Goal: Task Accomplishment & Management: Complete application form

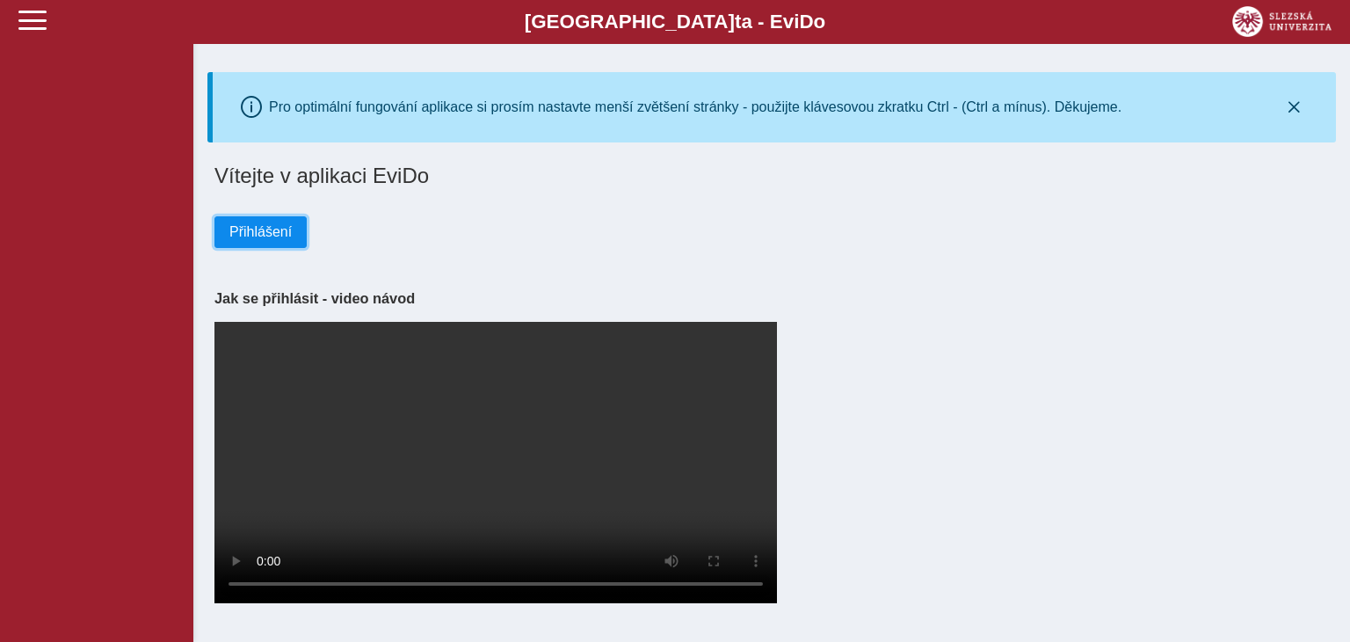
click at [259, 237] on span "Přihlášení" at bounding box center [260, 232] width 62 height 16
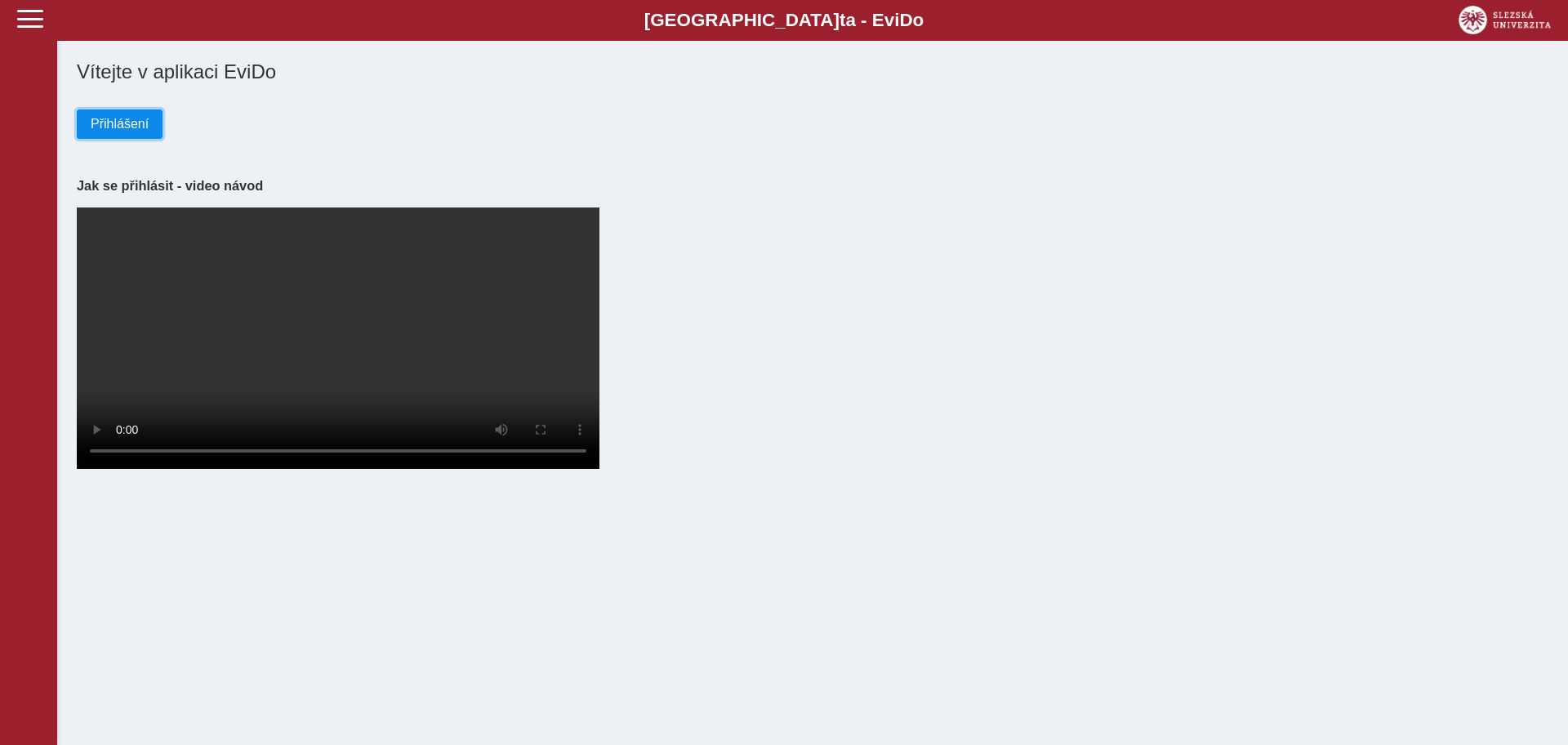
click at [139, 120] on span "Přihlášení" at bounding box center [120, 124] width 58 height 15
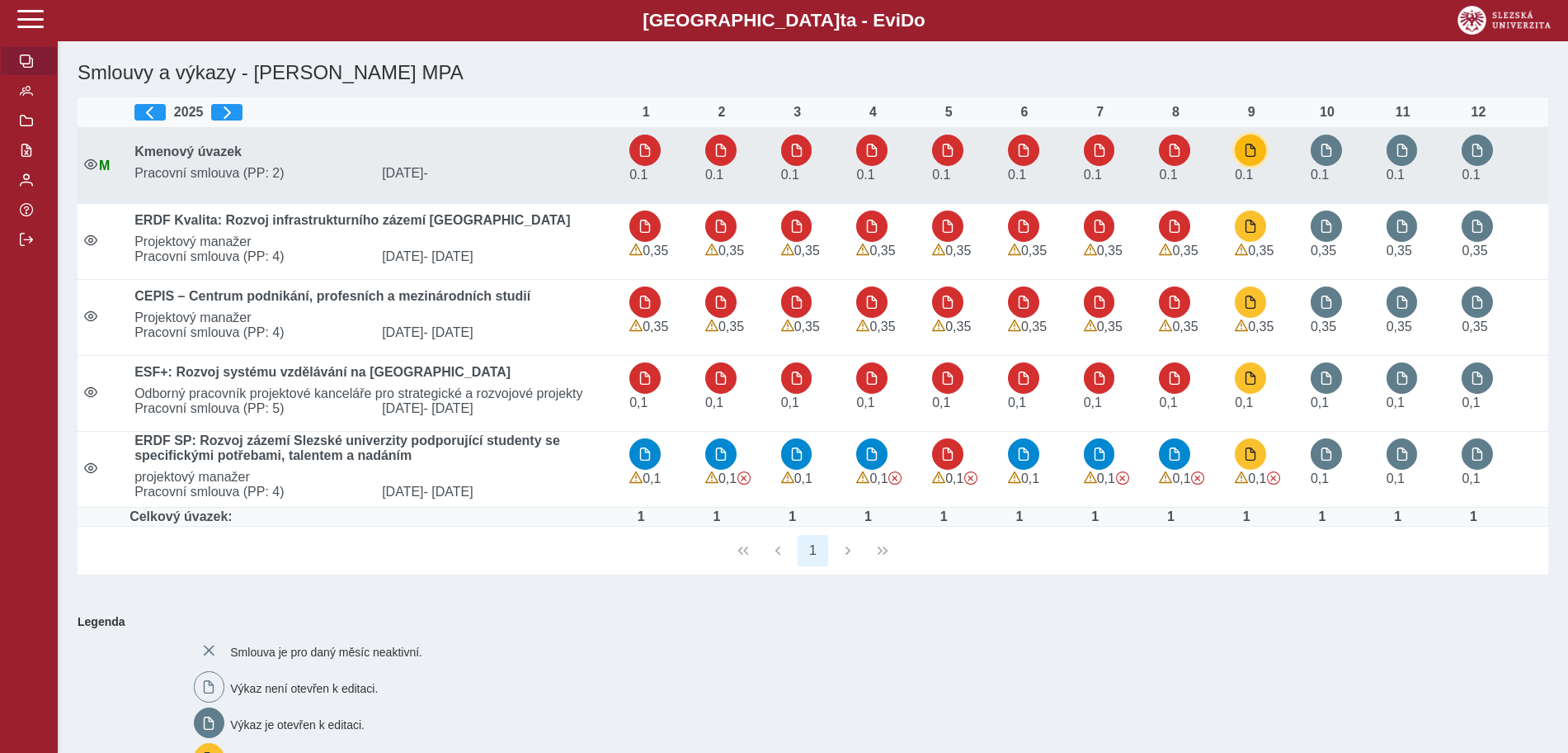
click at [1254, 159] on button "button" at bounding box center [1250, 149] width 31 height 31
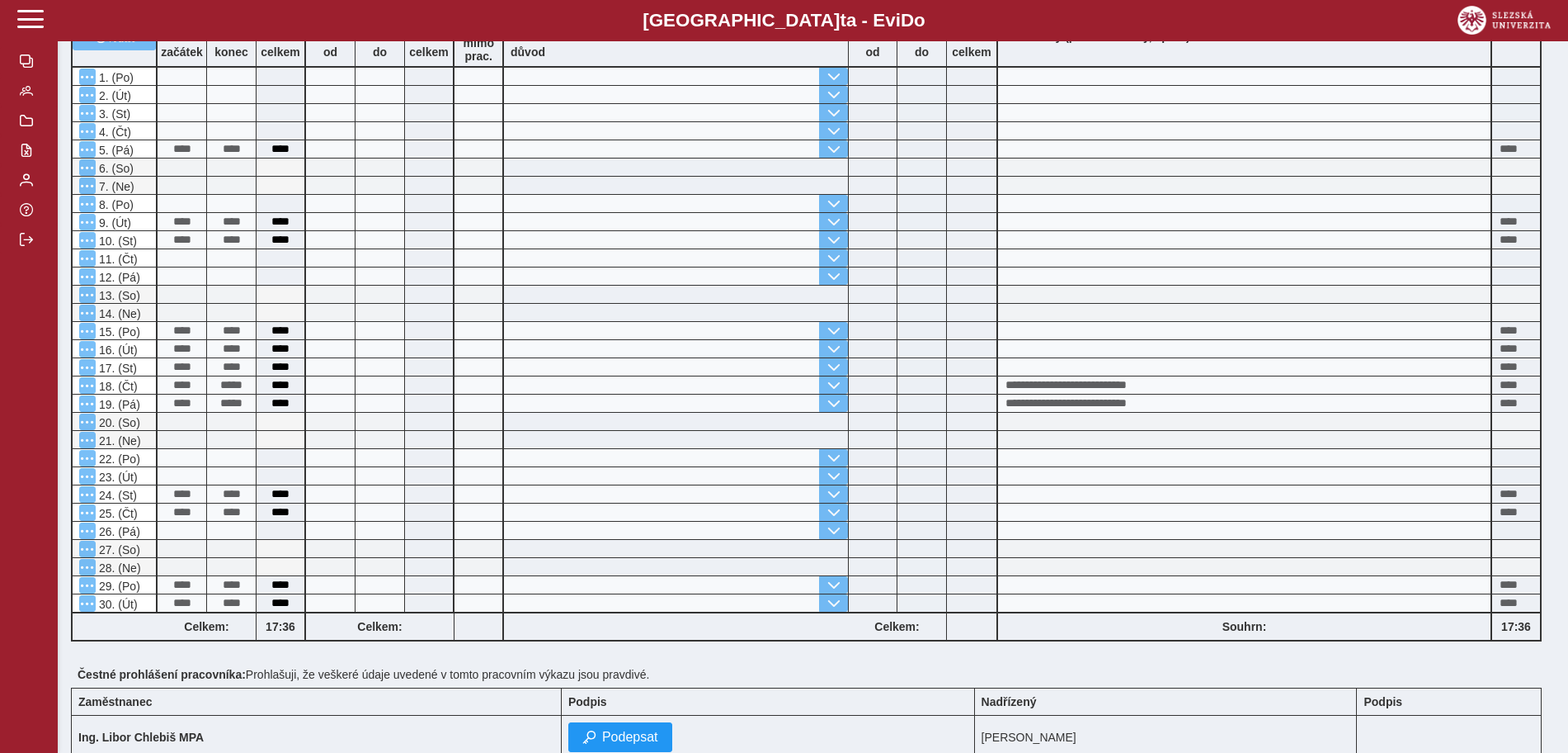
scroll to position [506, 0]
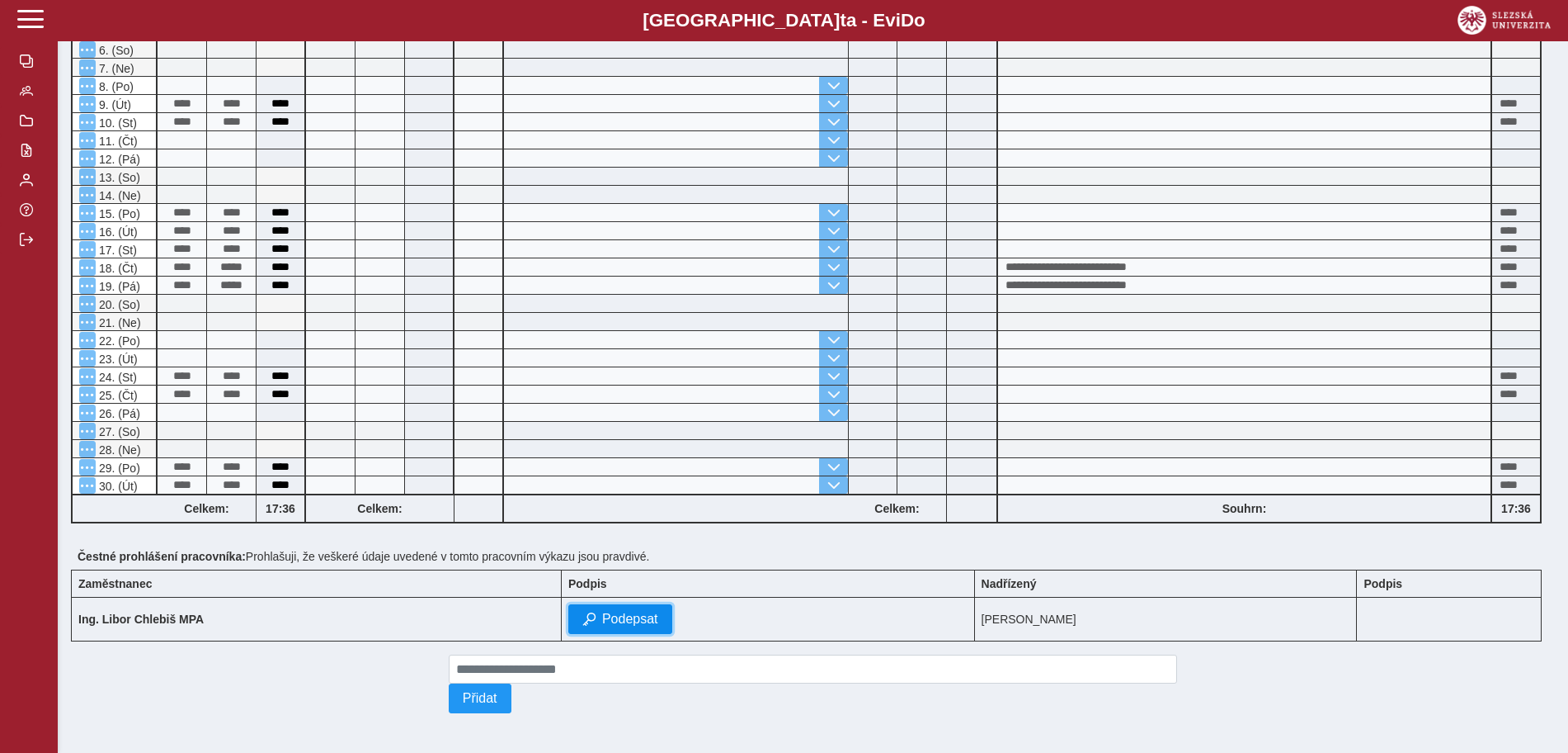
click at [659, 611] on span "Podepsat" at bounding box center [631, 619] width 56 height 15
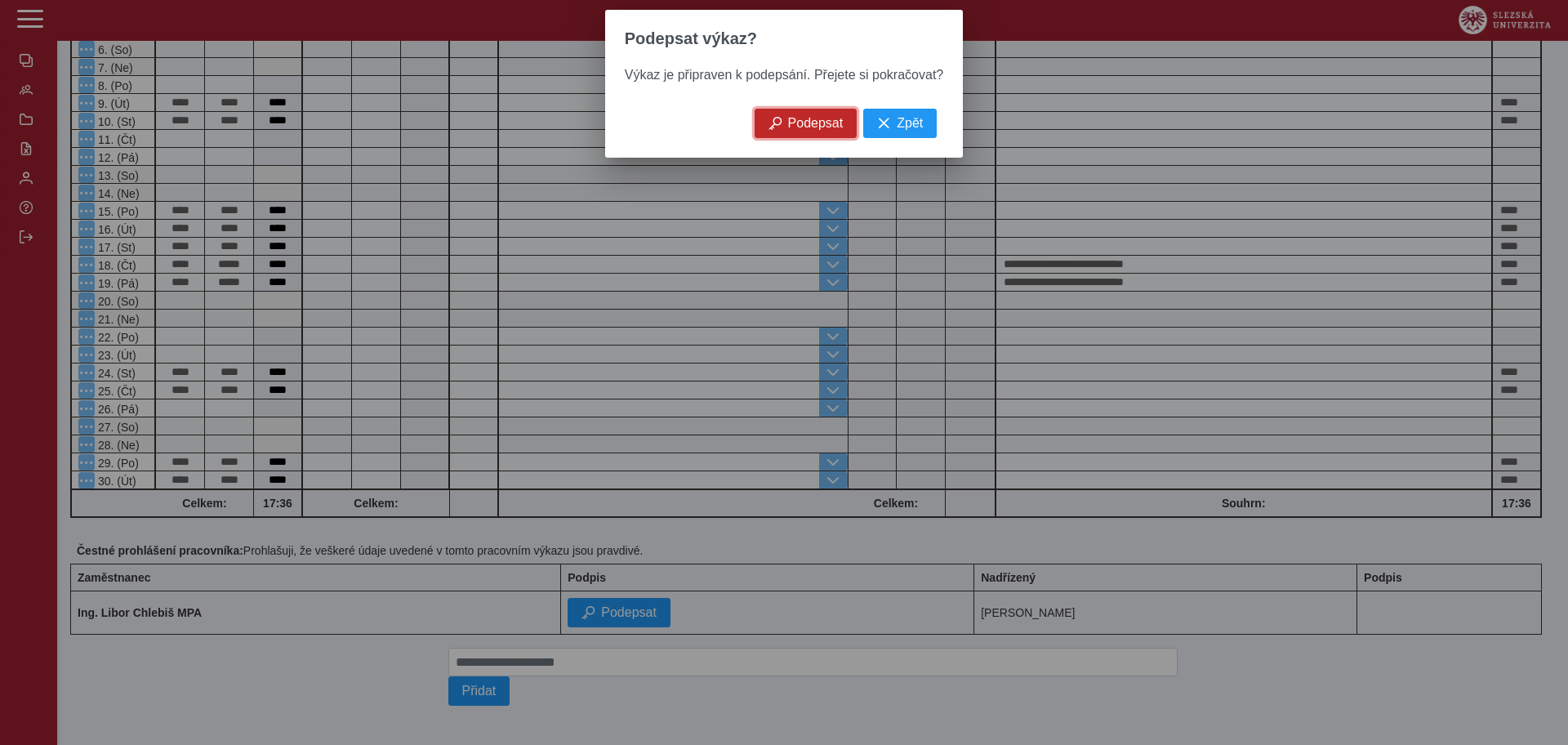
click at [788, 131] on span "Podepsat" at bounding box center [816, 124] width 56 height 15
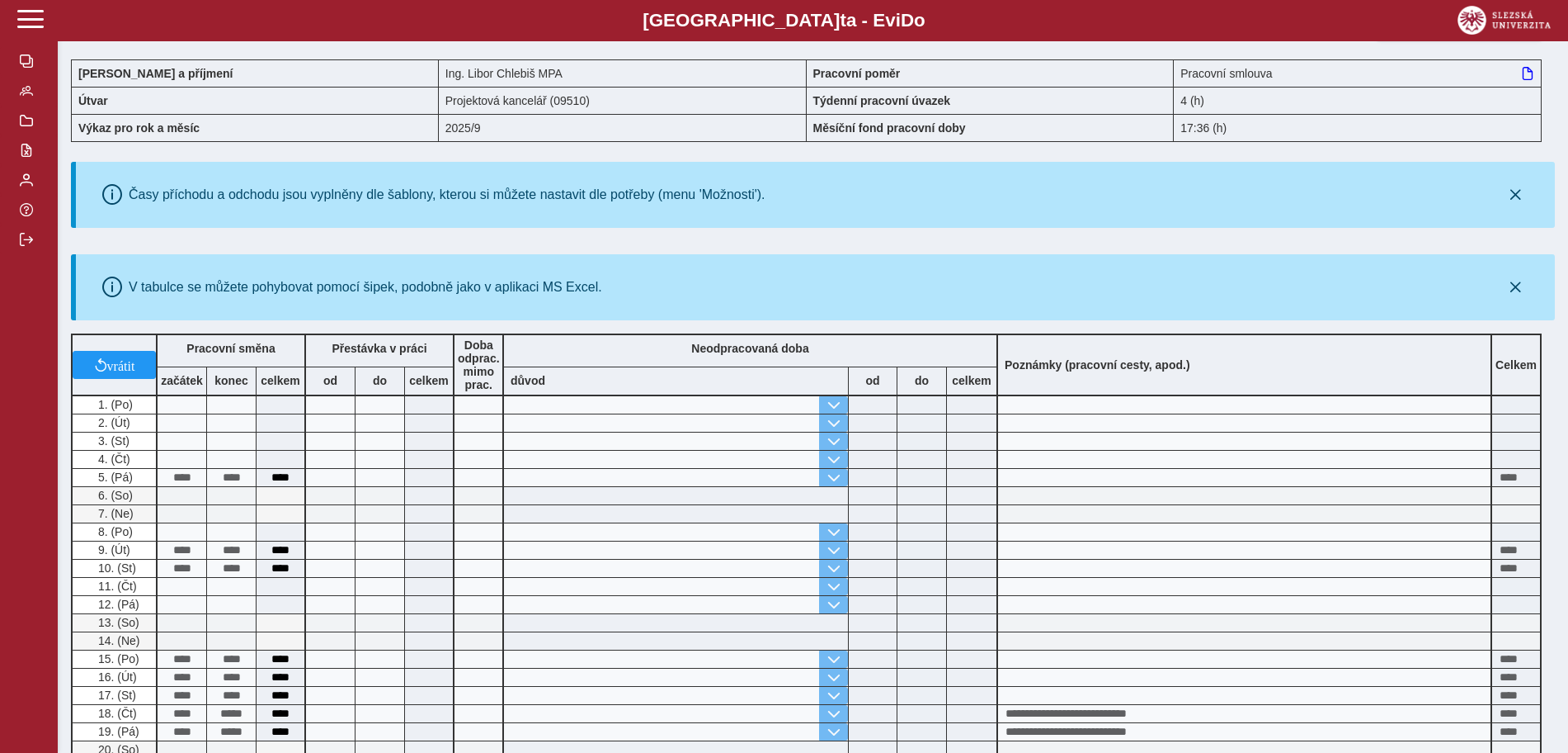
scroll to position [48, 0]
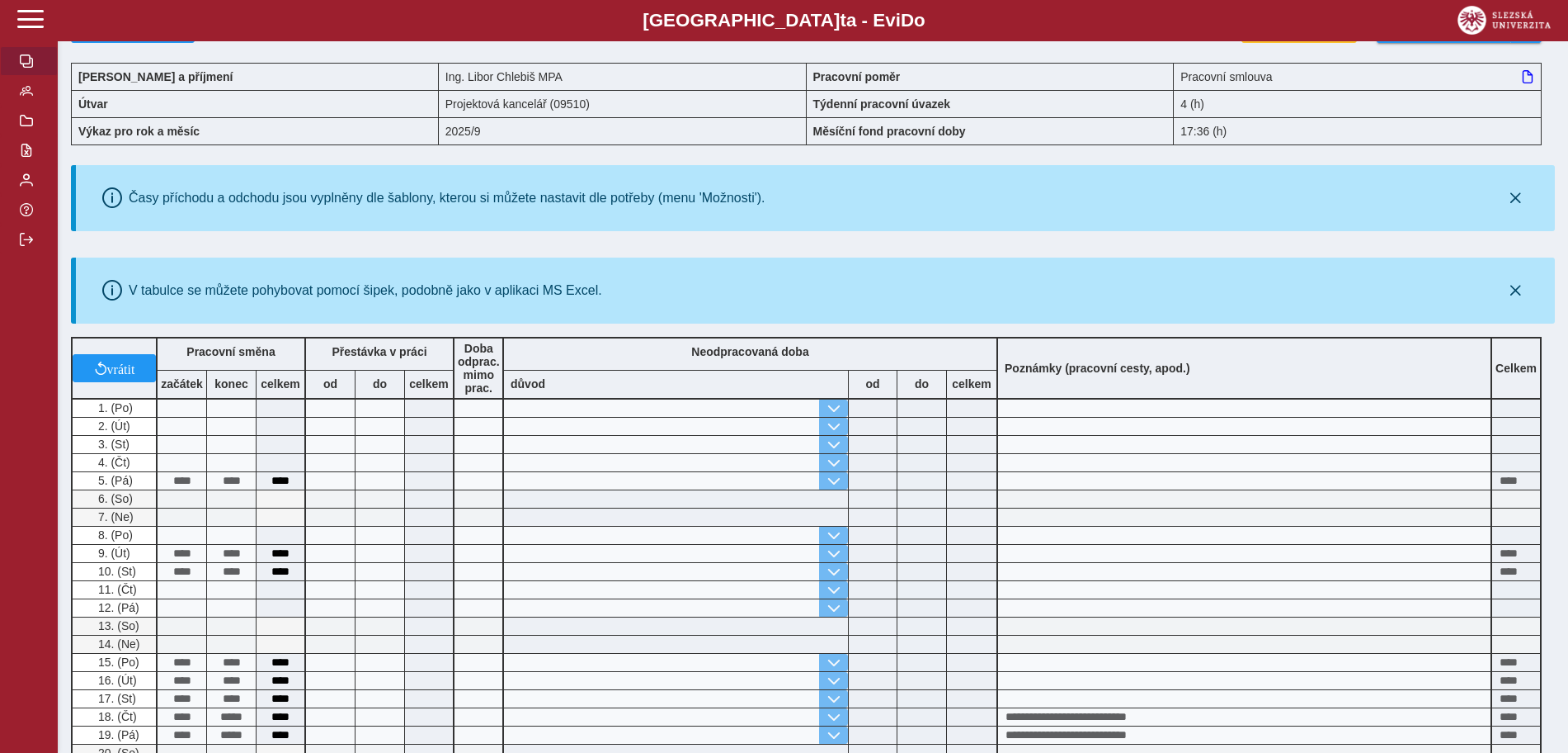
click at [29, 65] on span "button" at bounding box center [26, 61] width 13 height 13
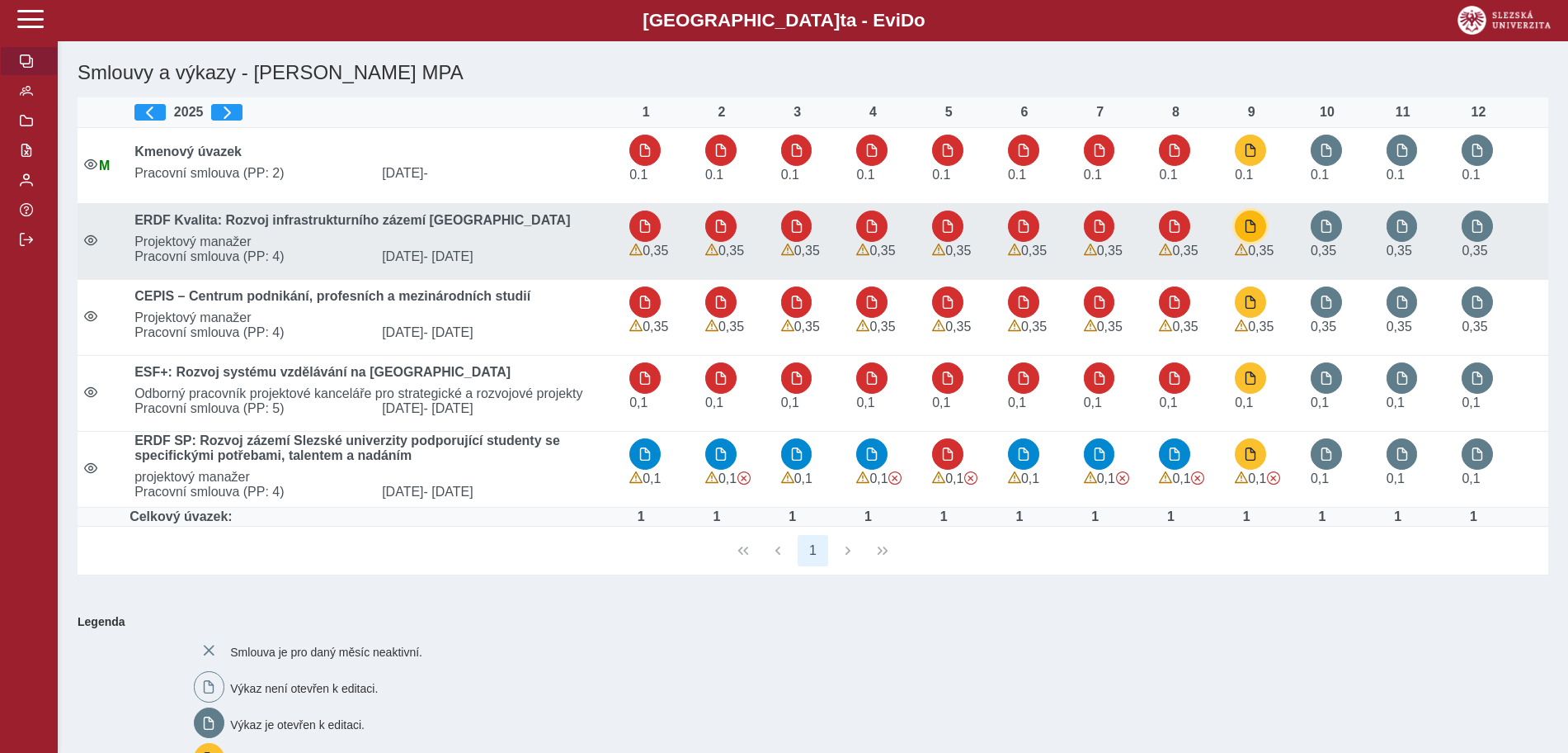
click at [1260, 223] on button "button" at bounding box center [1250, 225] width 31 height 31
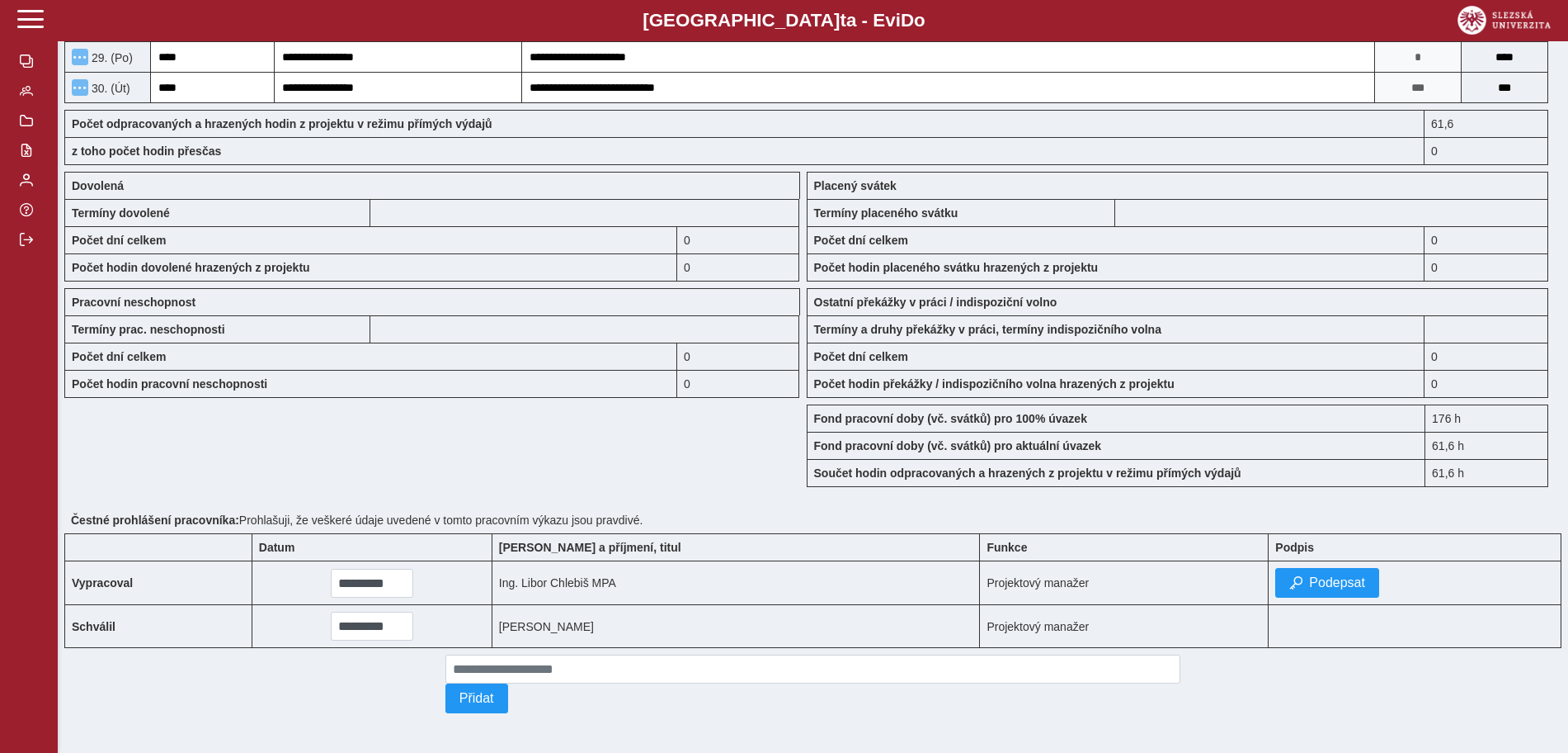
scroll to position [1189, 0]
click at [1285, 586] on button "Podepsat" at bounding box center [1327, 583] width 104 height 30
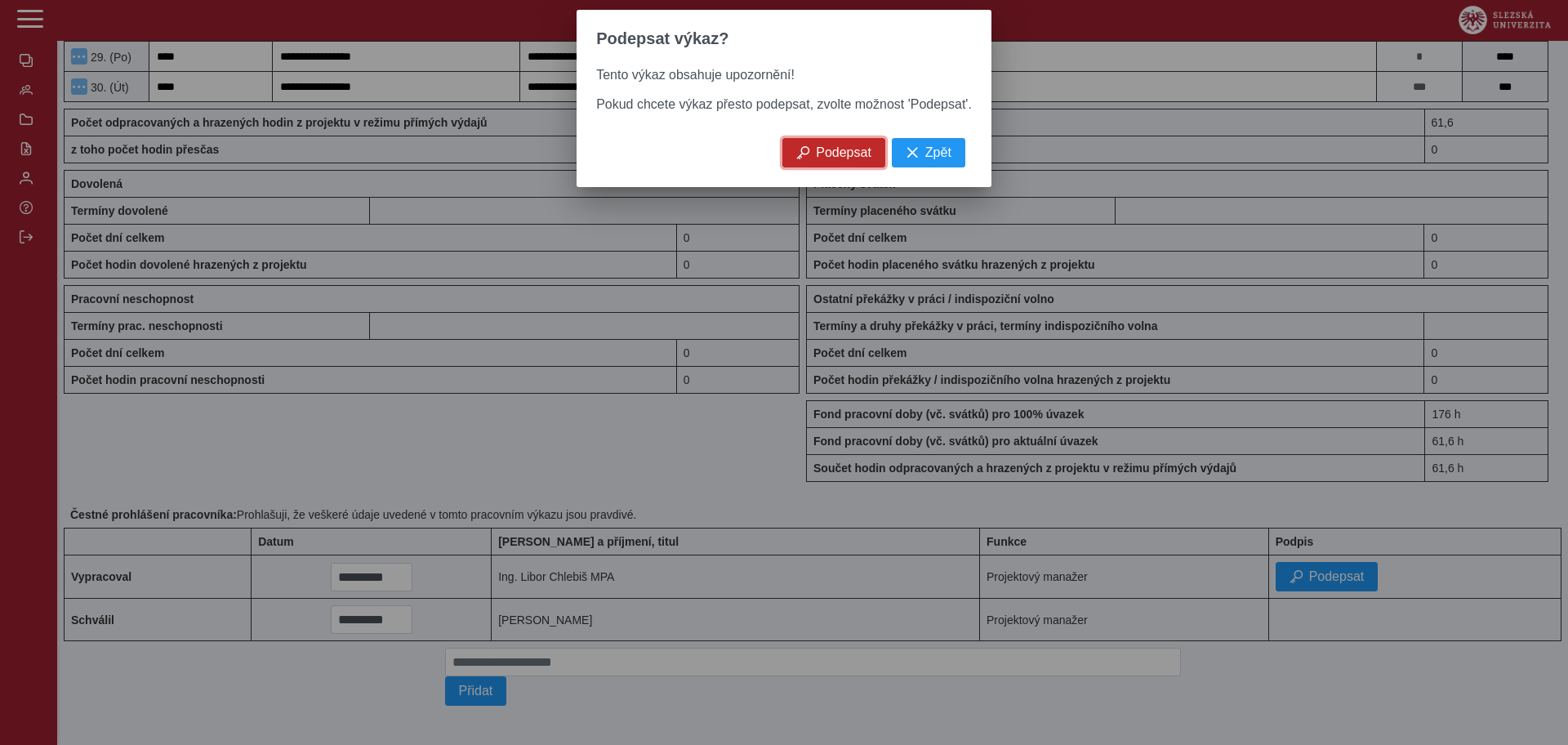
click at [828, 157] on span "Podepsat" at bounding box center [843, 152] width 56 height 15
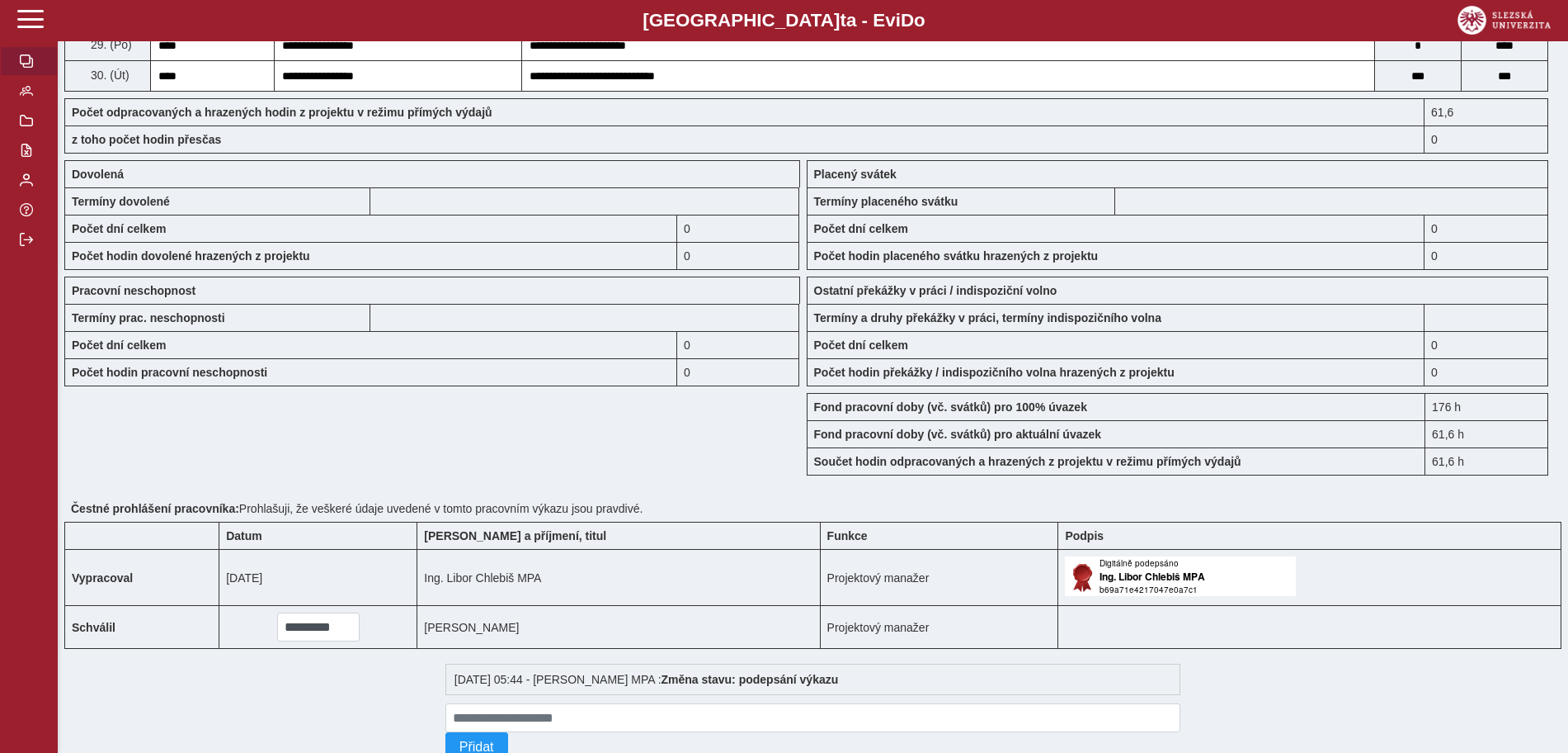
click at [27, 62] on span "button" at bounding box center [26, 61] width 13 height 13
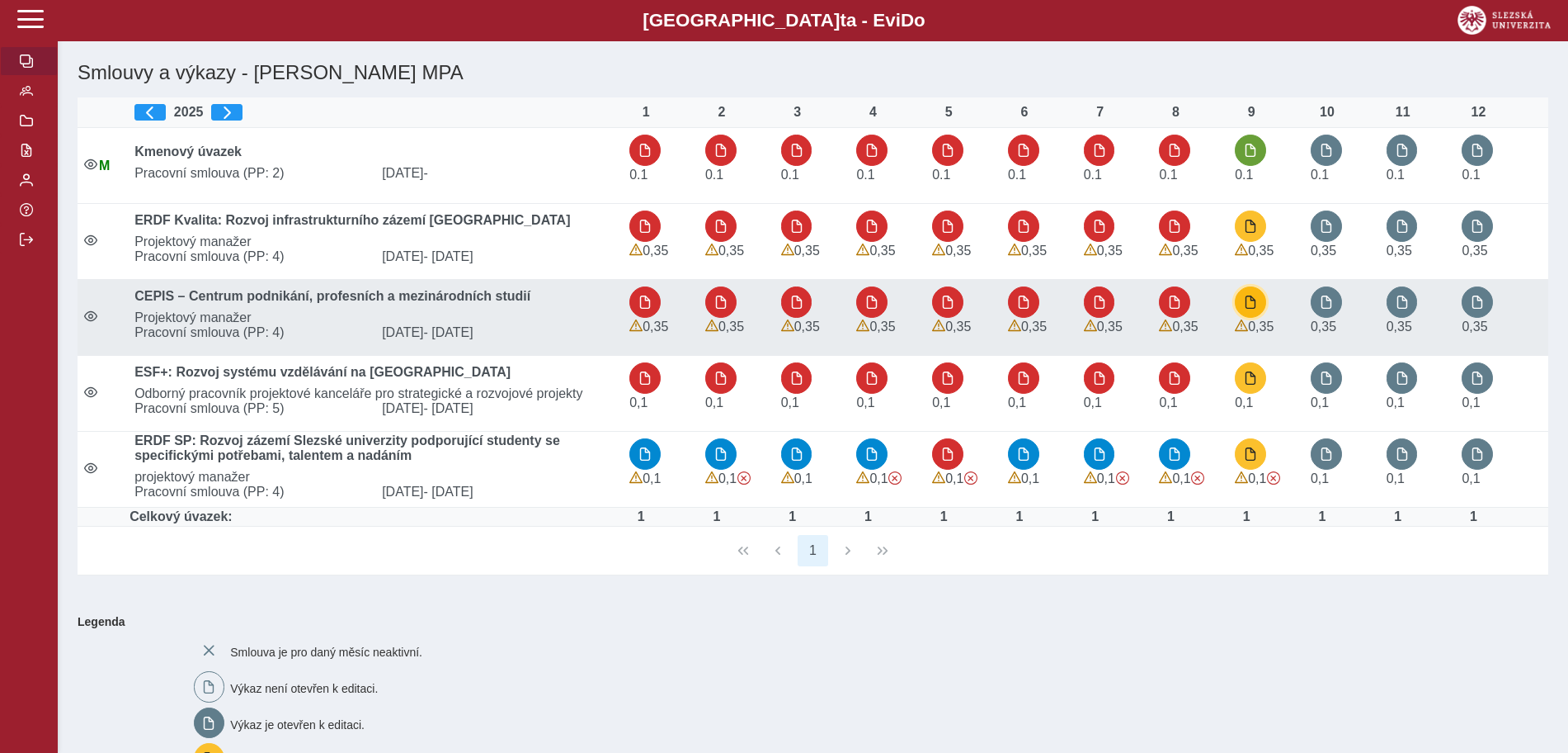
click at [1249, 304] on span "button" at bounding box center [1251, 302] width 13 height 13
click at [1265, 294] on button "button" at bounding box center [1250, 301] width 31 height 31
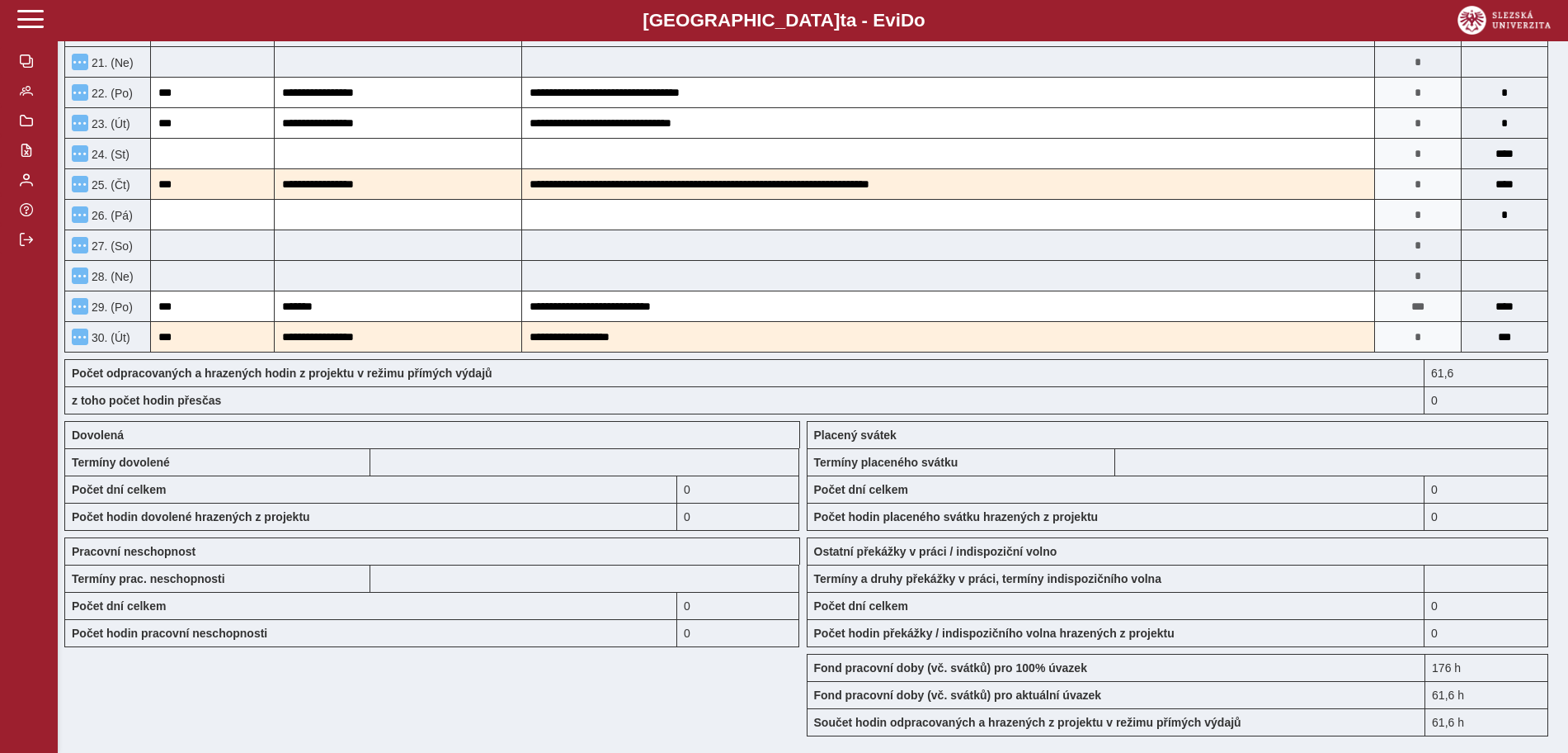
scroll to position [1135, 0]
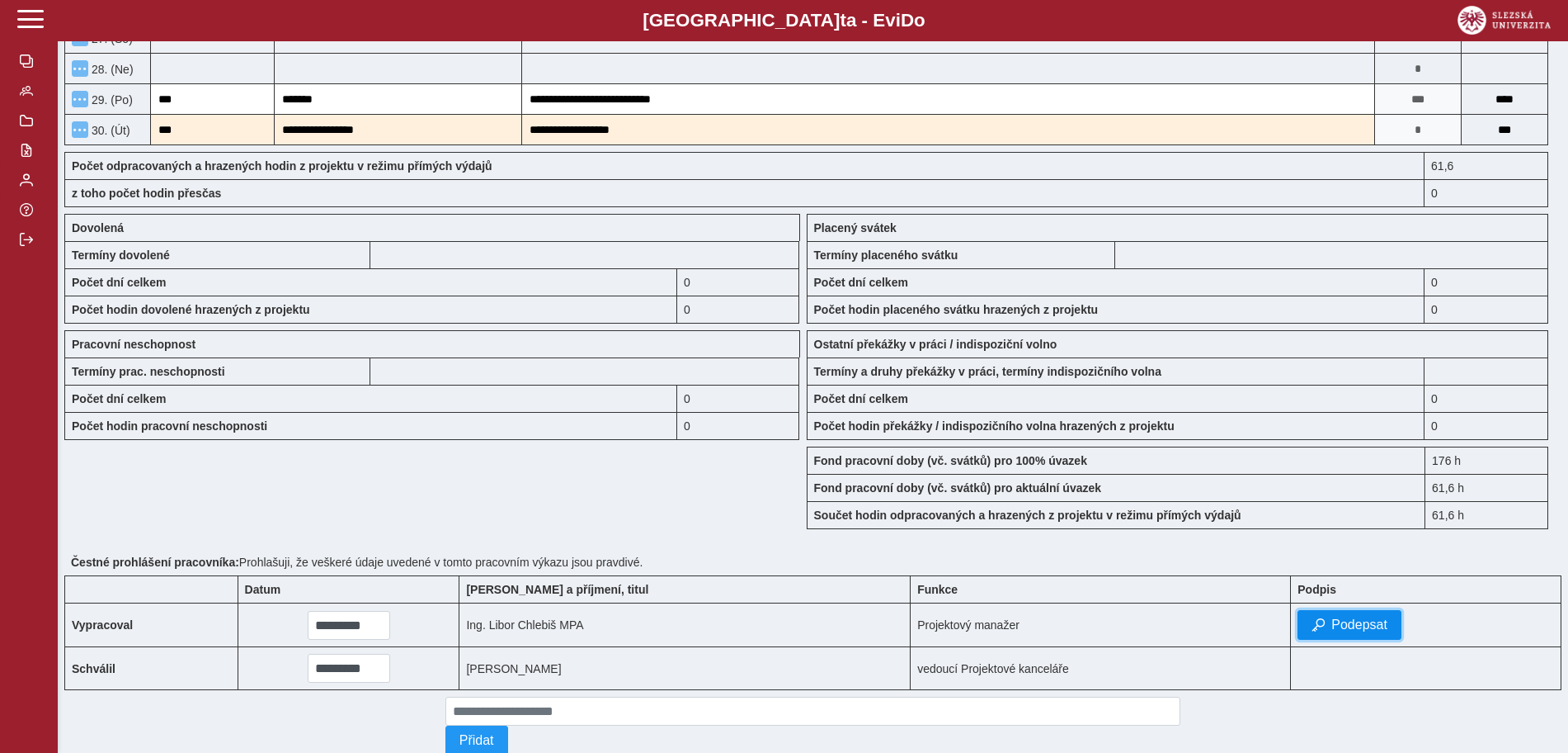
click at [1312, 621] on span "button" at bounding box center [1318, 625] width 13 height 13
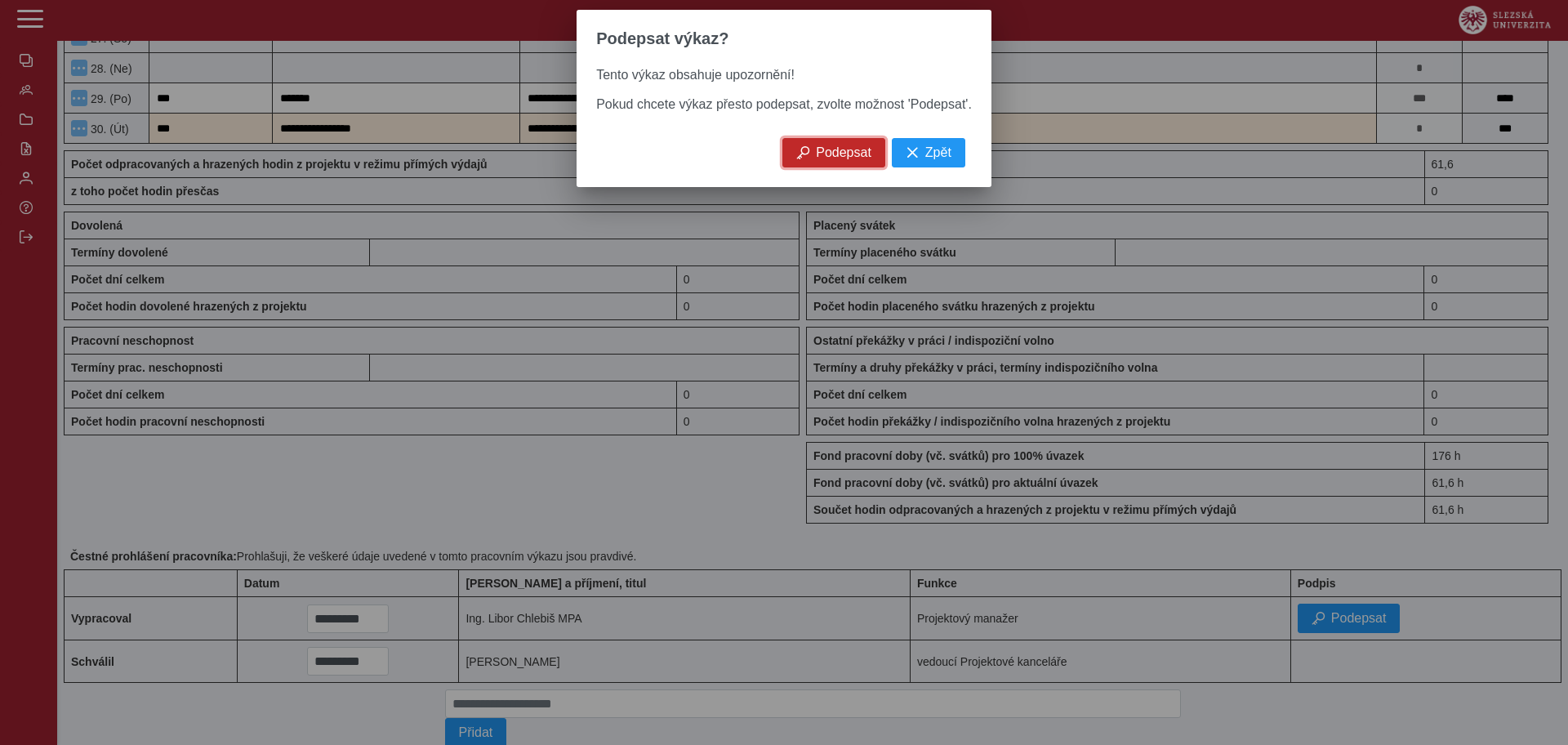
click at [819, 160] on span "Podepsat" at bounding box center [843, 152] width 56 height 15
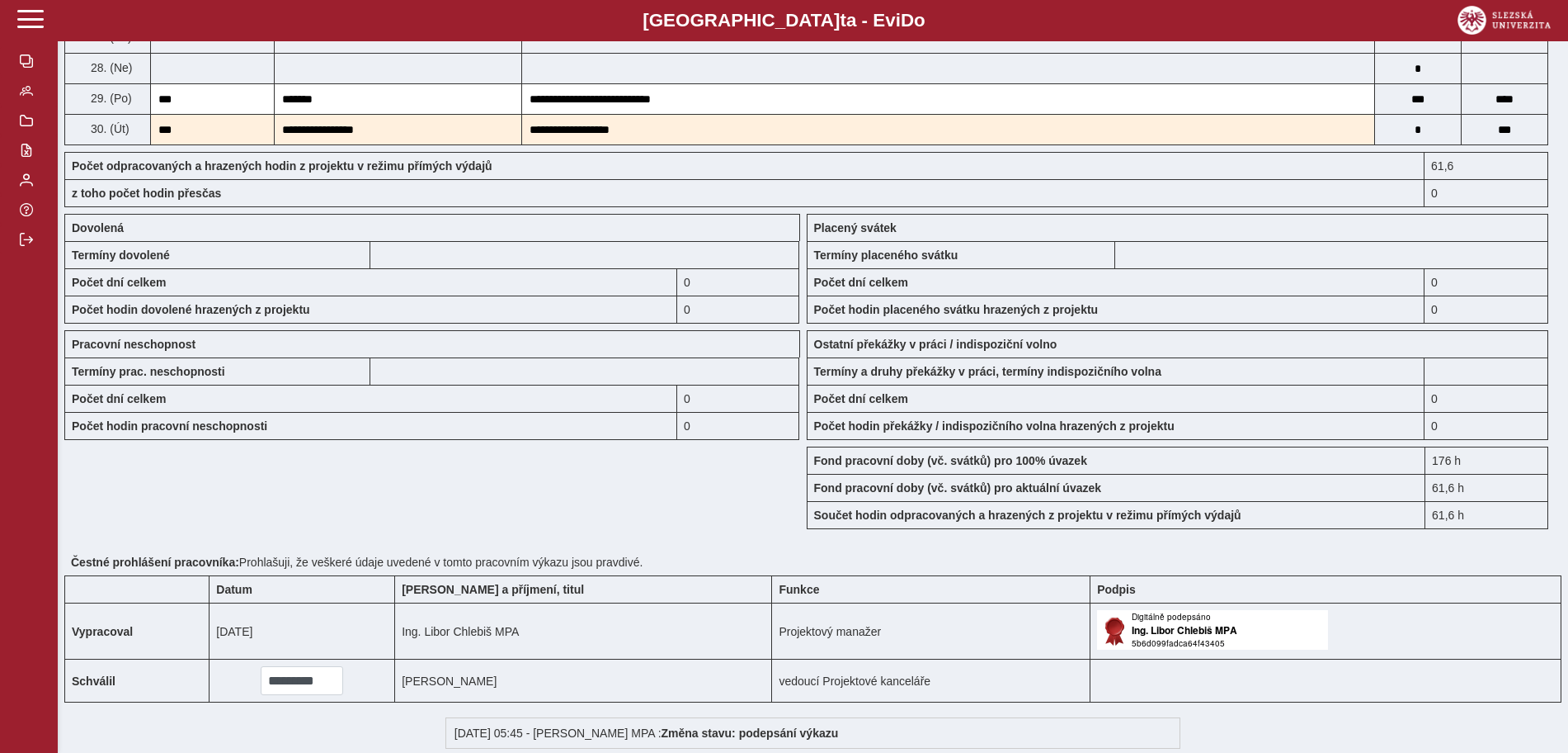
scroll to position [1133, 0]
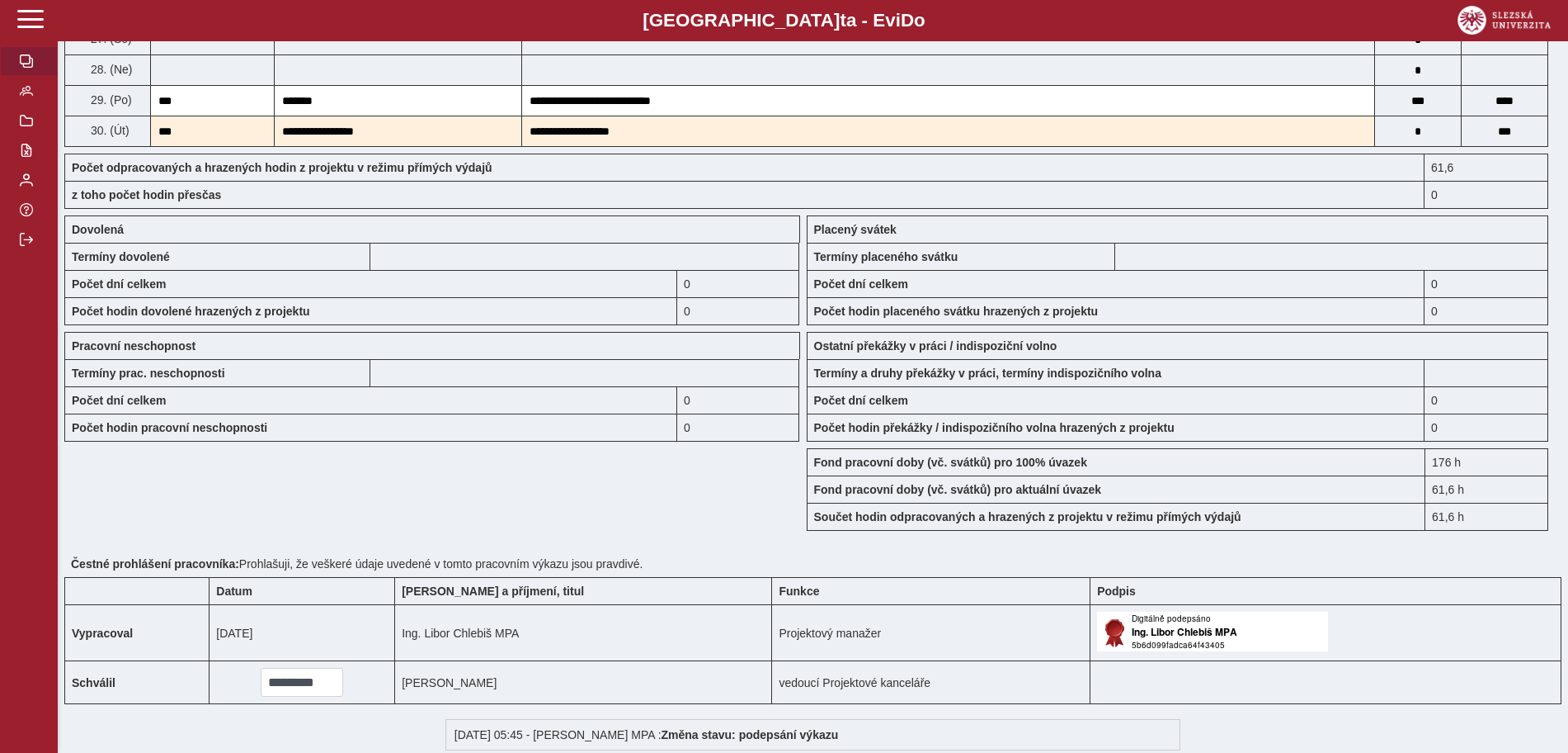
click at [17, 53] on button "button" at bounding box center [29, 61] width 58 height 30
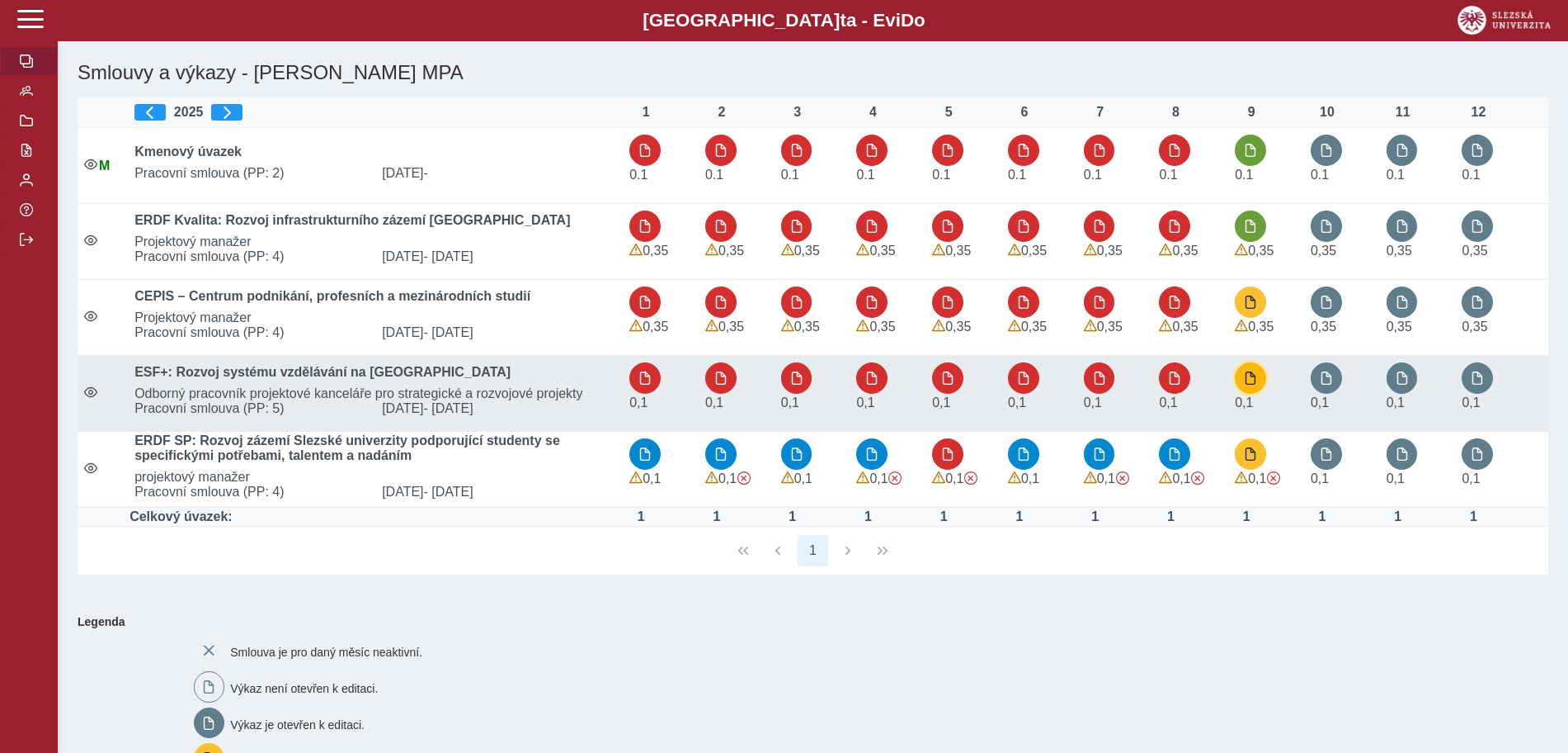
click at [1253, 386] on button "button" at bounding box center [1250, 377] width 31 height 31
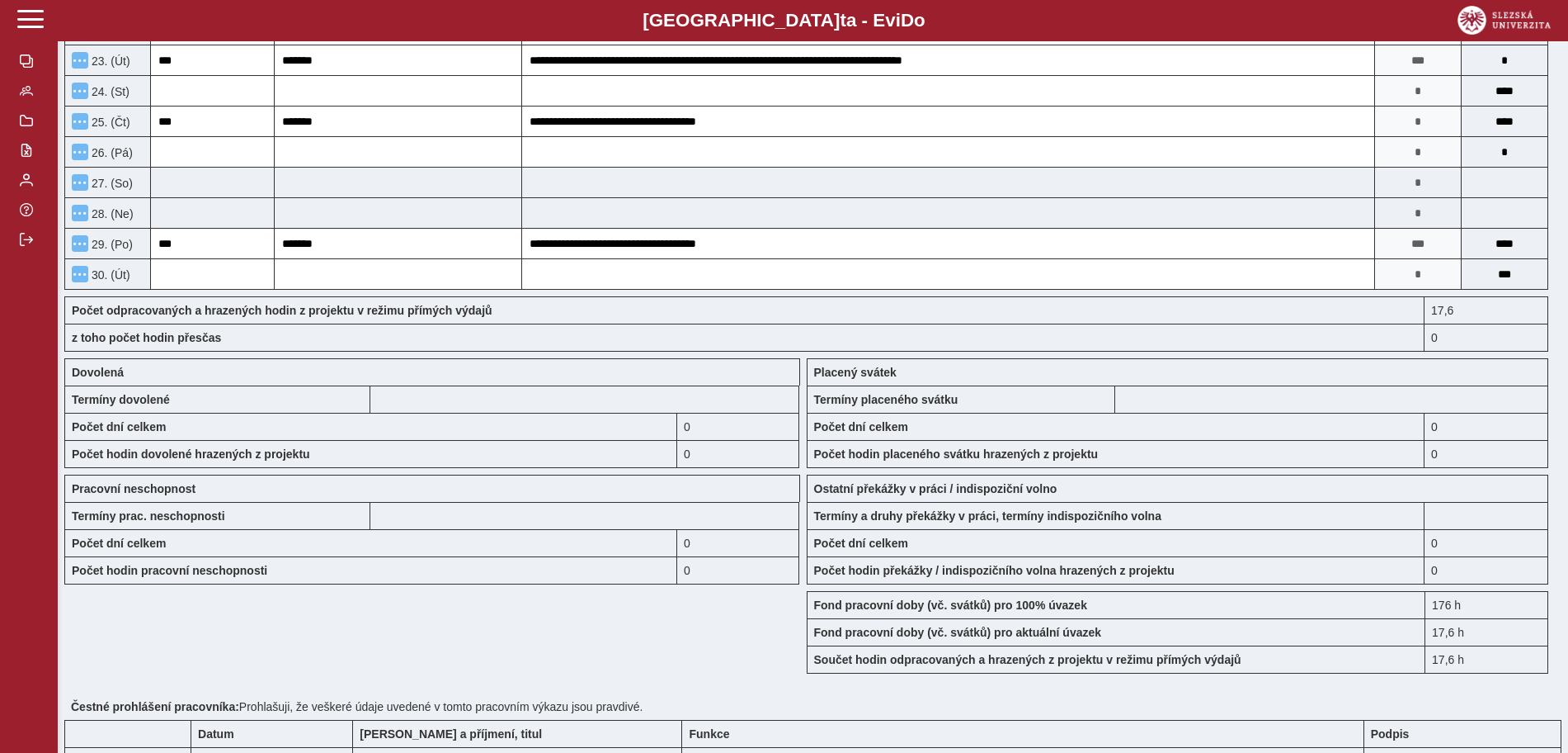
scroll to position [1135, 0]
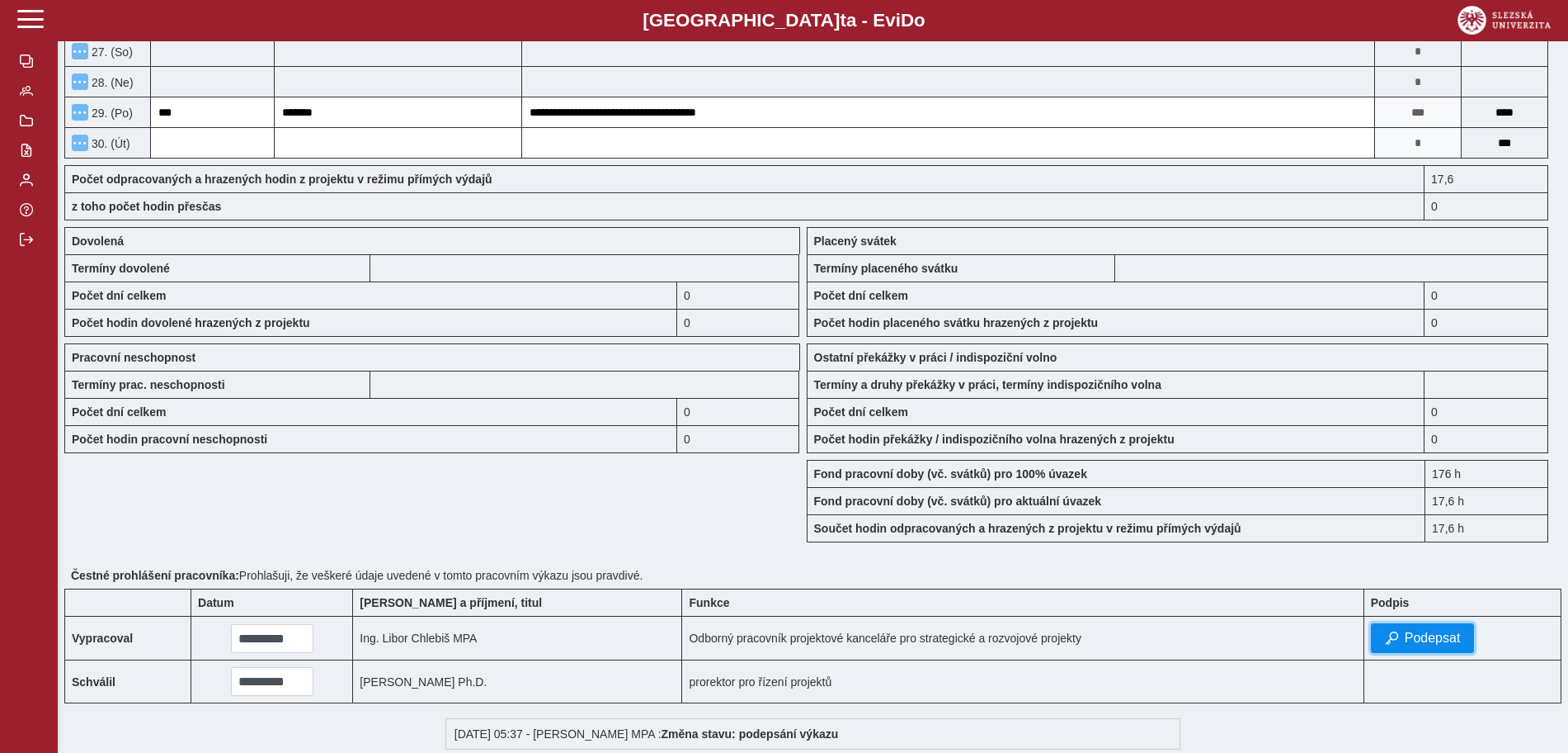
click at [1442, 638] on span "Podepsat" at bounding box center [1433, 638] width 56 height 15
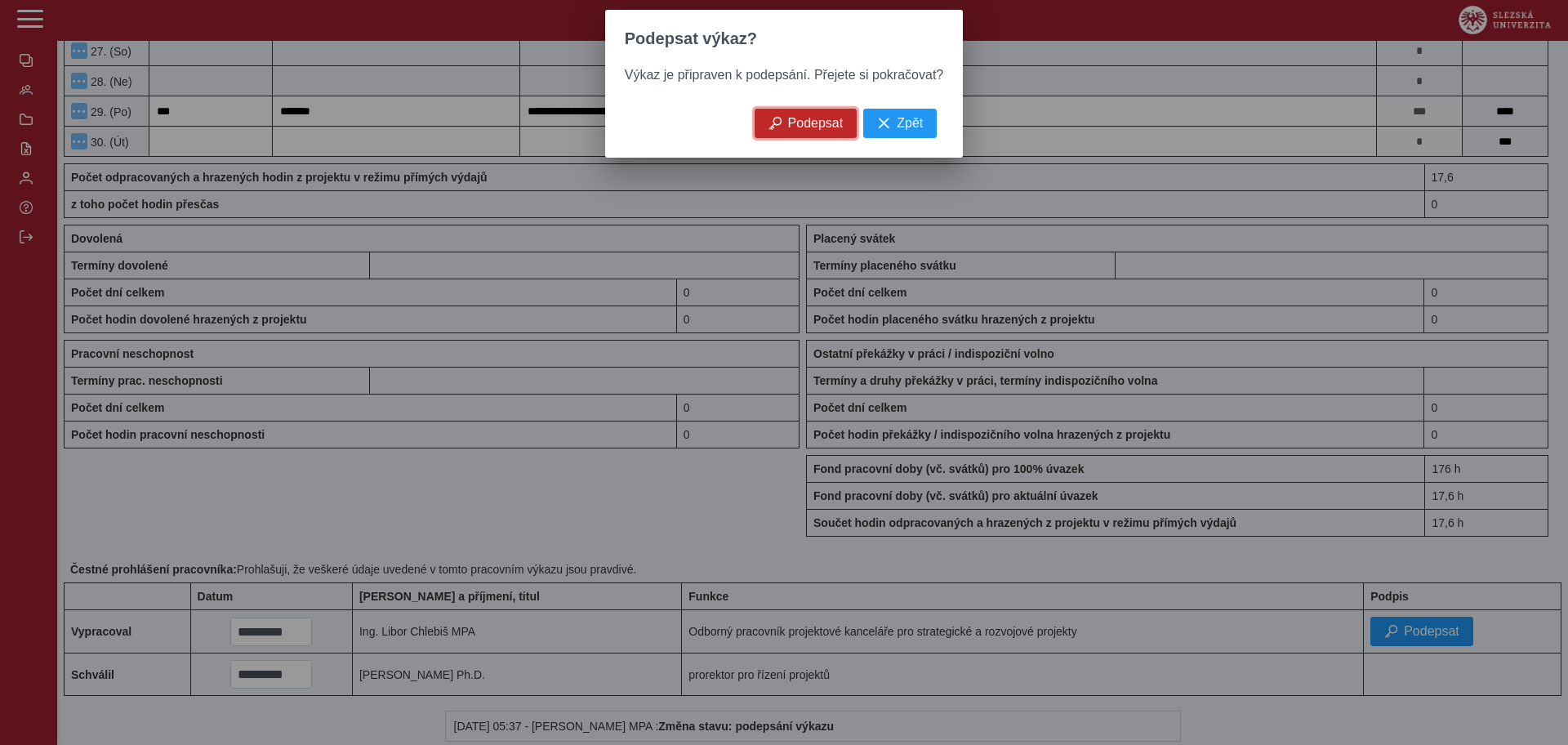
click at [796, 138] on button "Podepsat" at bounding box center [805, 124] width 103 height 30
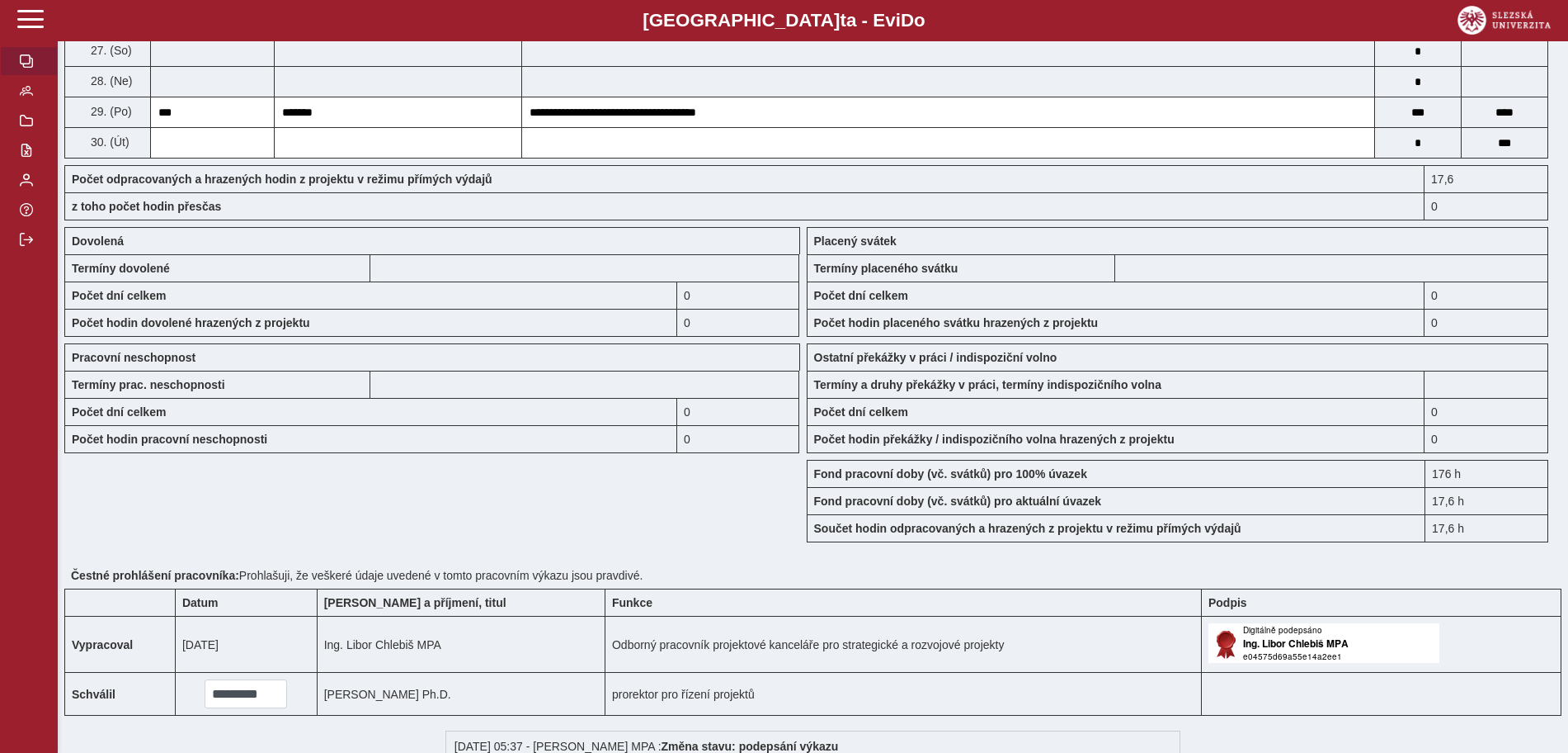
click at [33, 61] on button "button" at bounding box center [29, 61] width 58 height 30
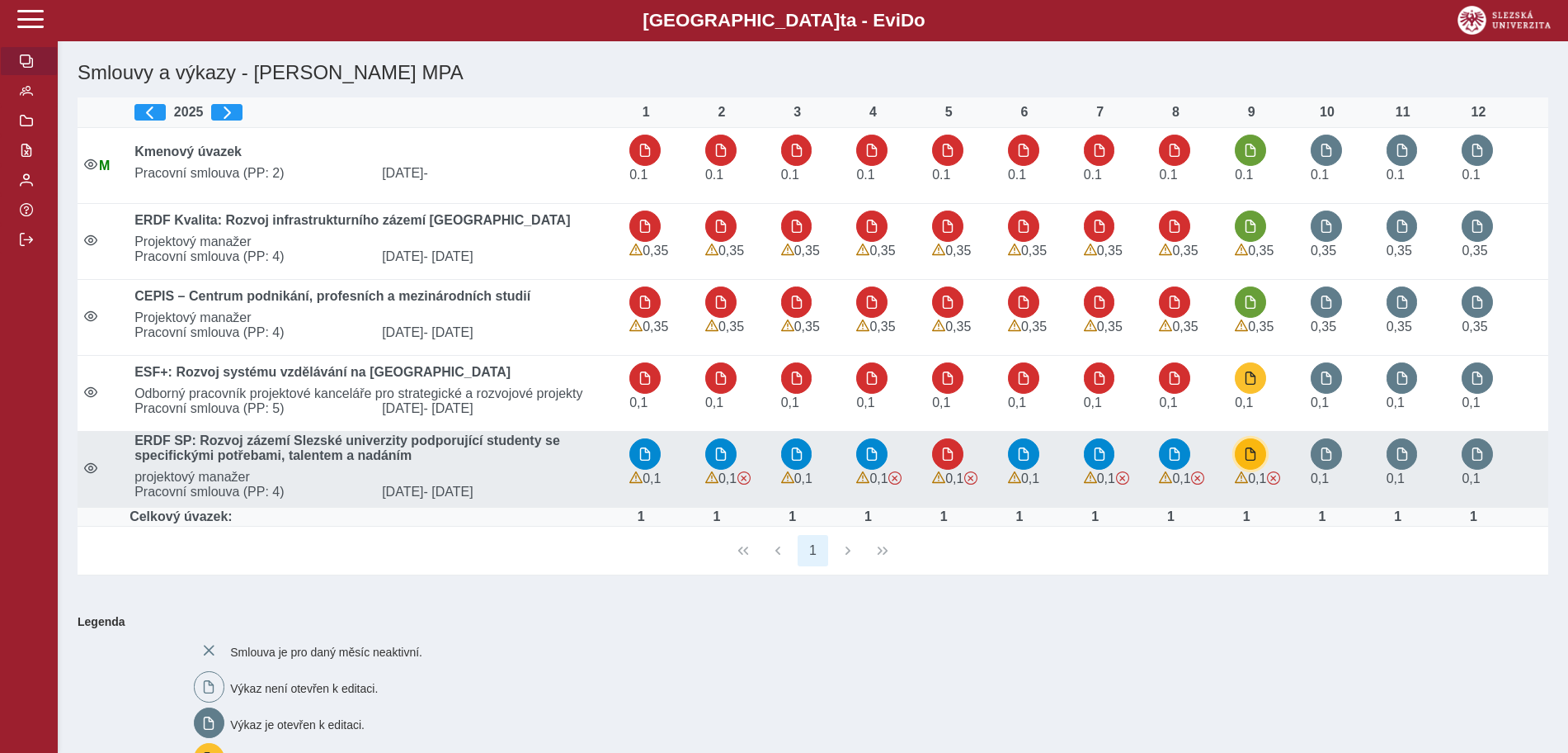
click at [1257, 461] on span "button" at bounding box center [1251, 454] width 13 height 13
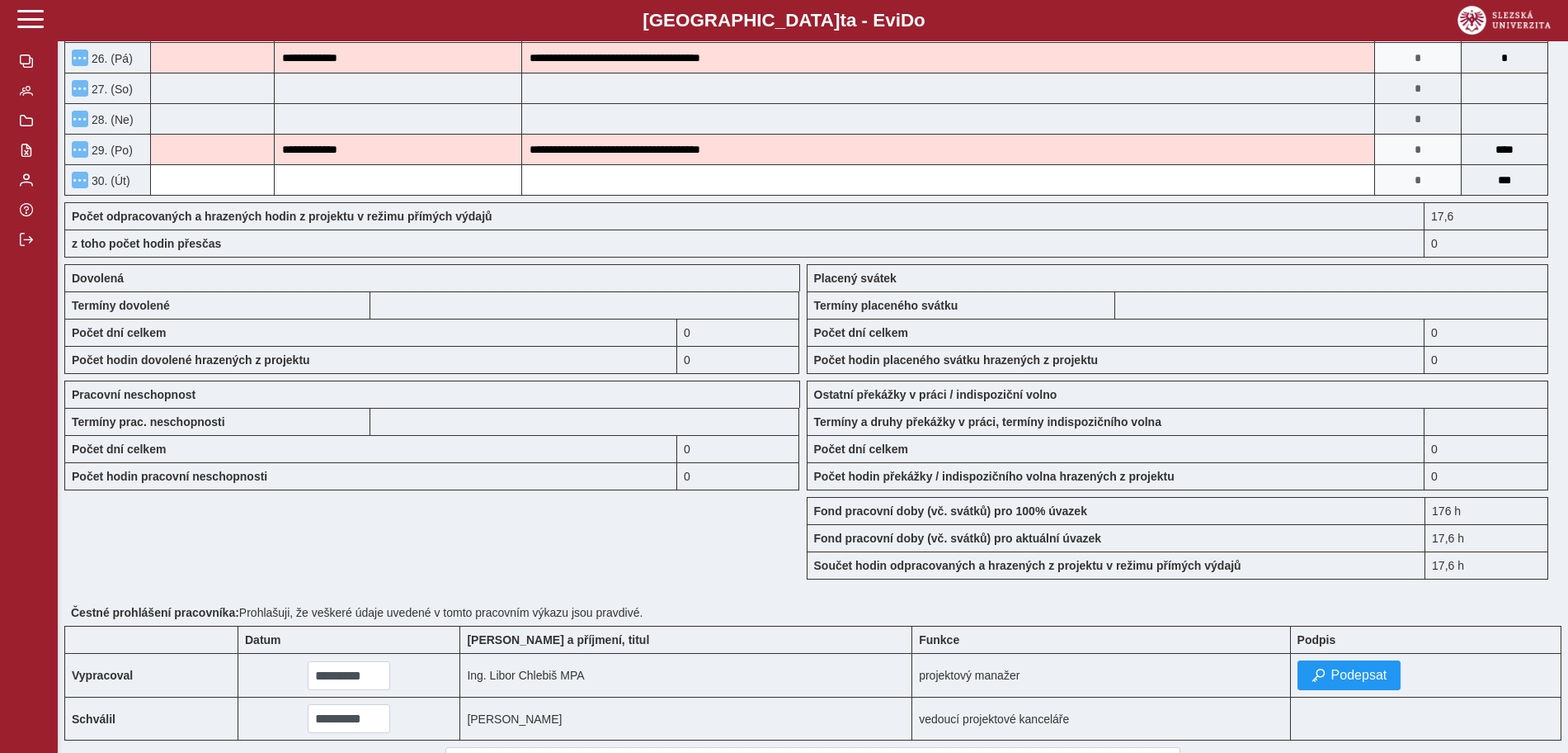
scroll to position [1135, 0]
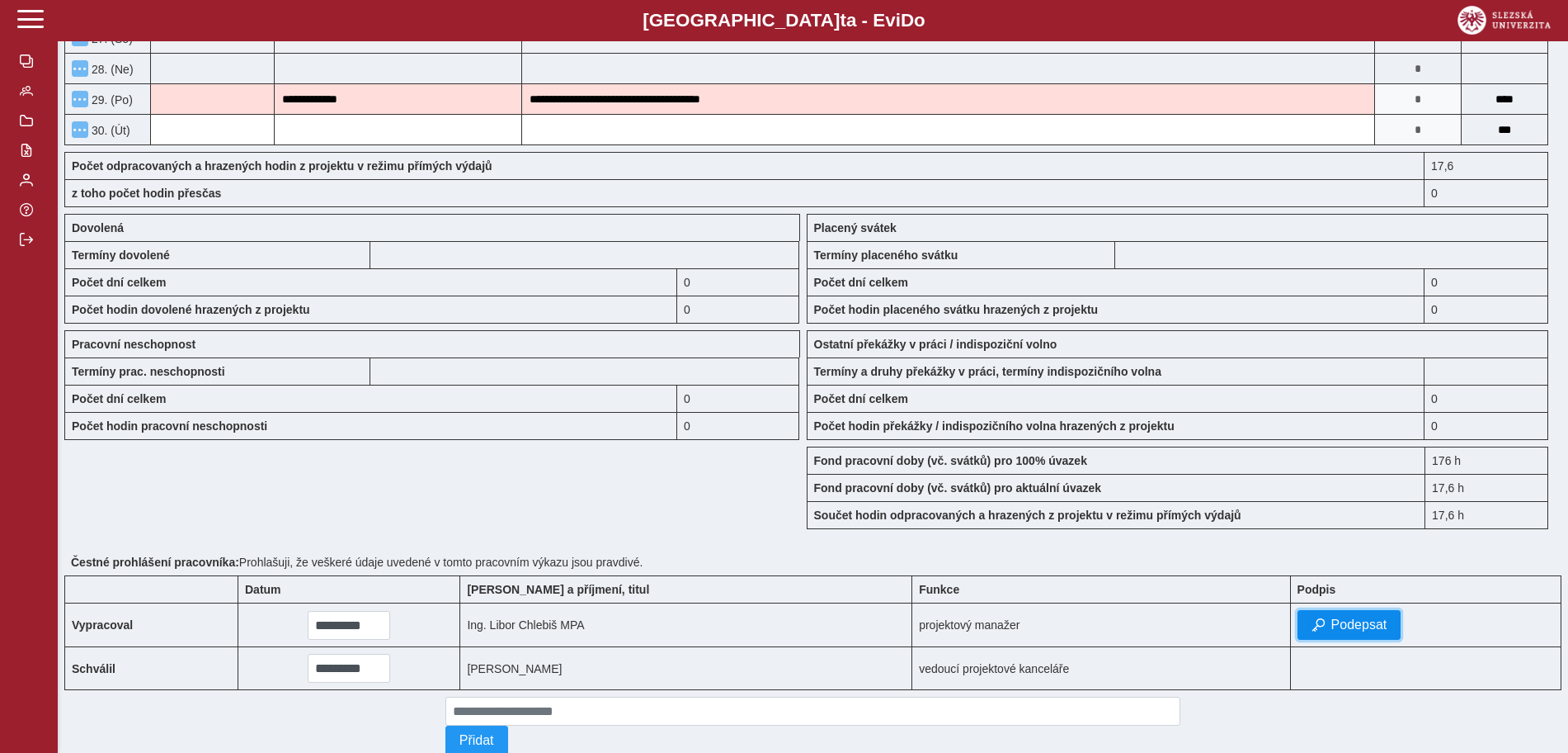
click at [1332, 621] on span "Podepsat" at bounding box center [1360, 625] width 56 height 15
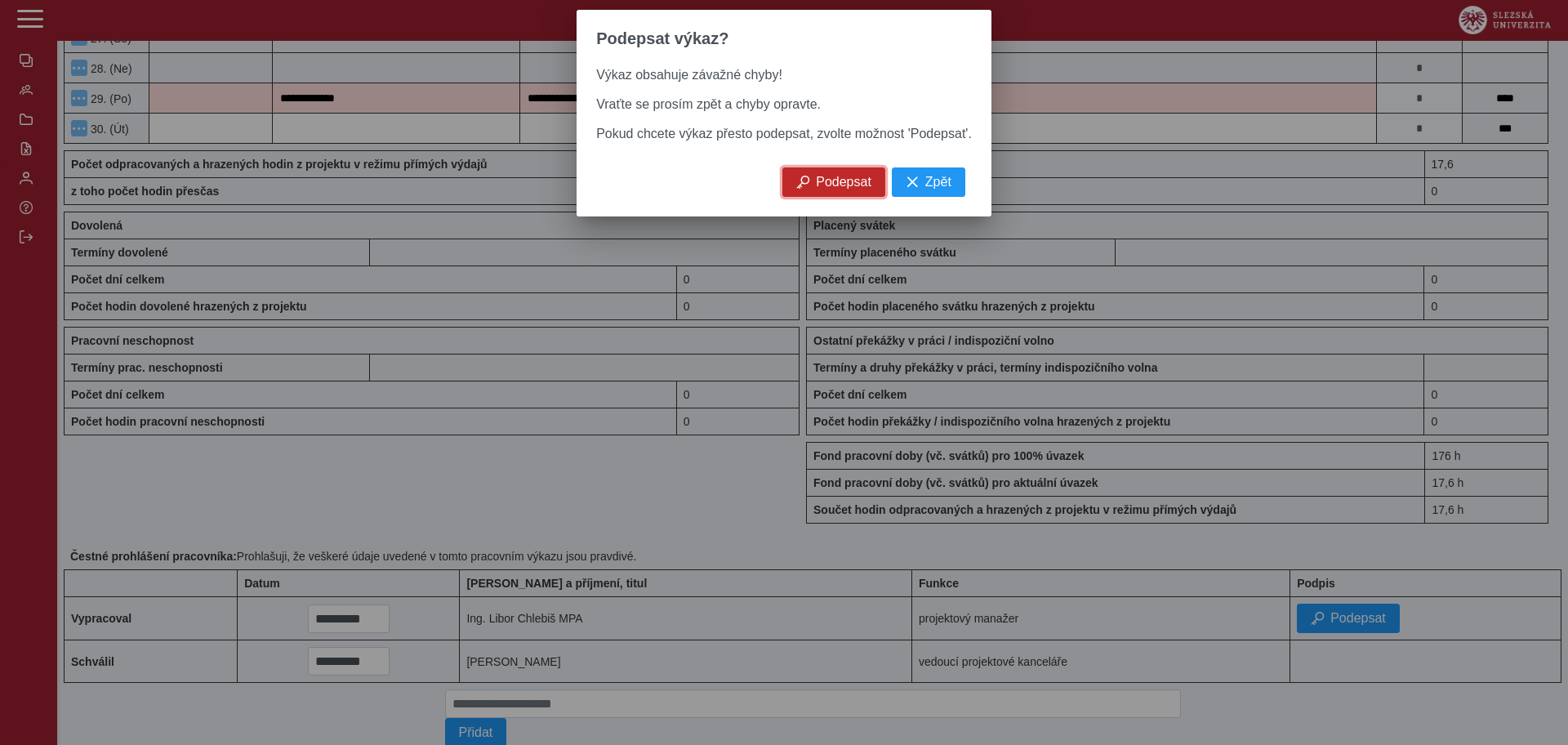
click at [829, 190] on span "Podepsat" at bounding box center [843, 182] width 56 height 15
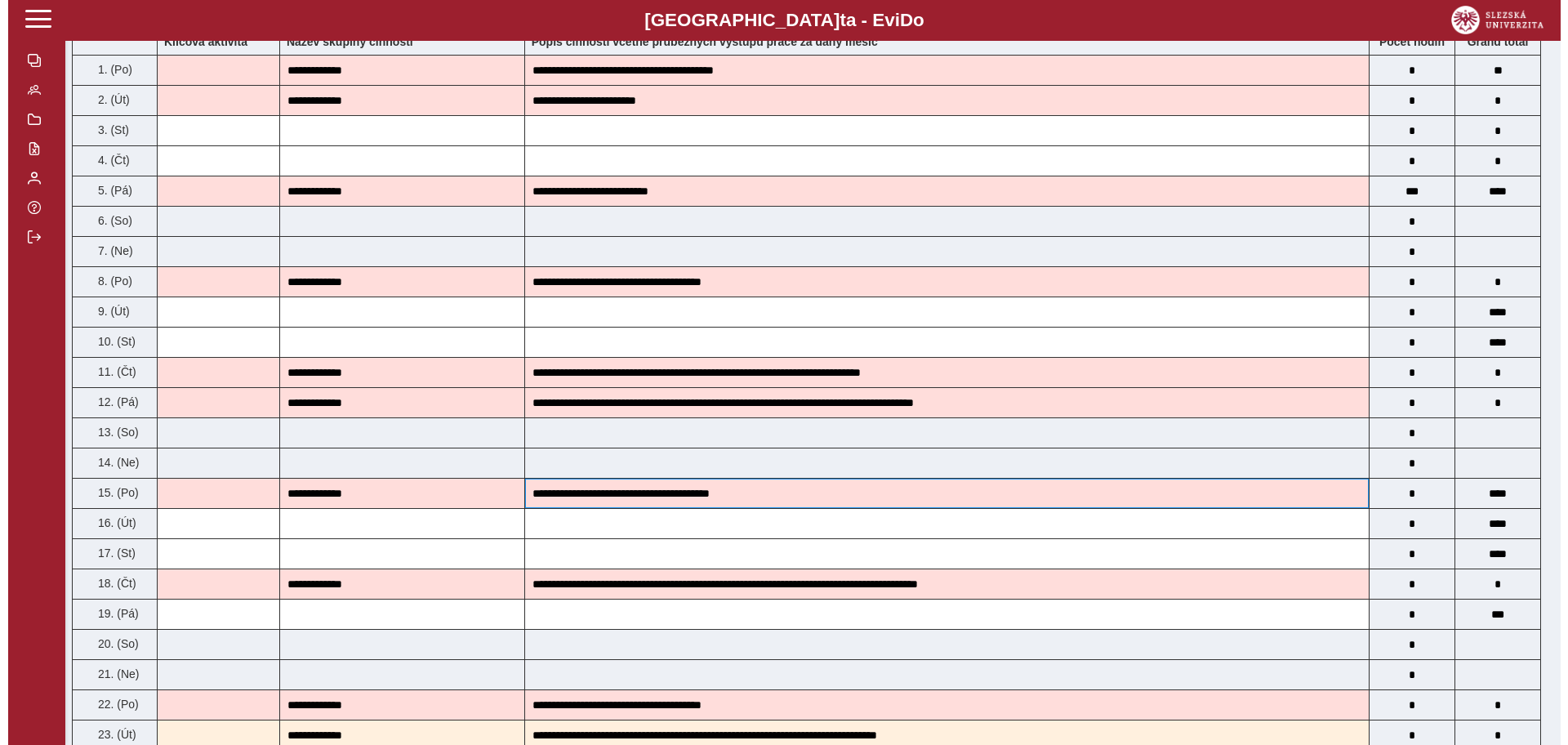
scroll to position [0, 0]
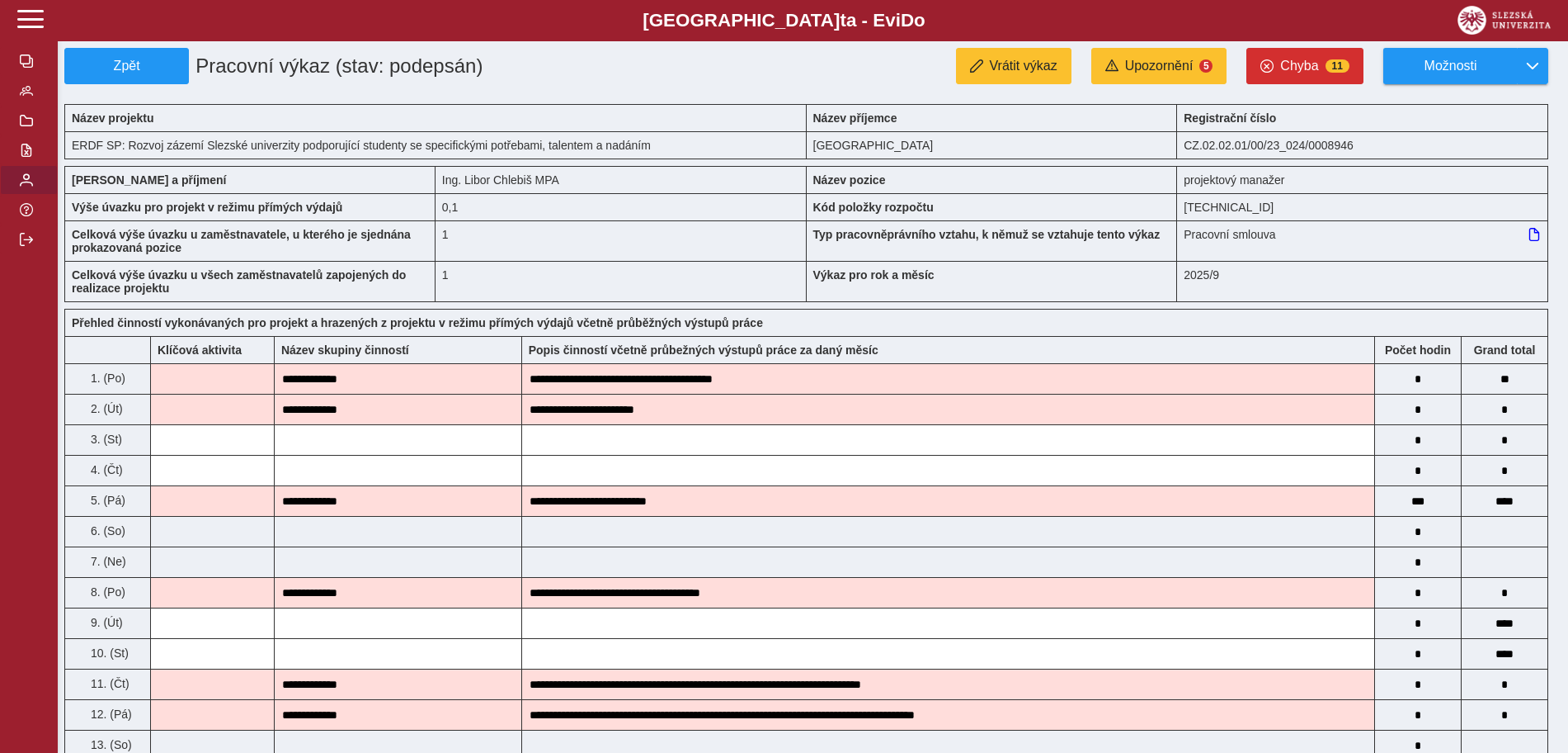
click at [12, 181] on button "button" at bounding box center [29, 180] width 58 height 30
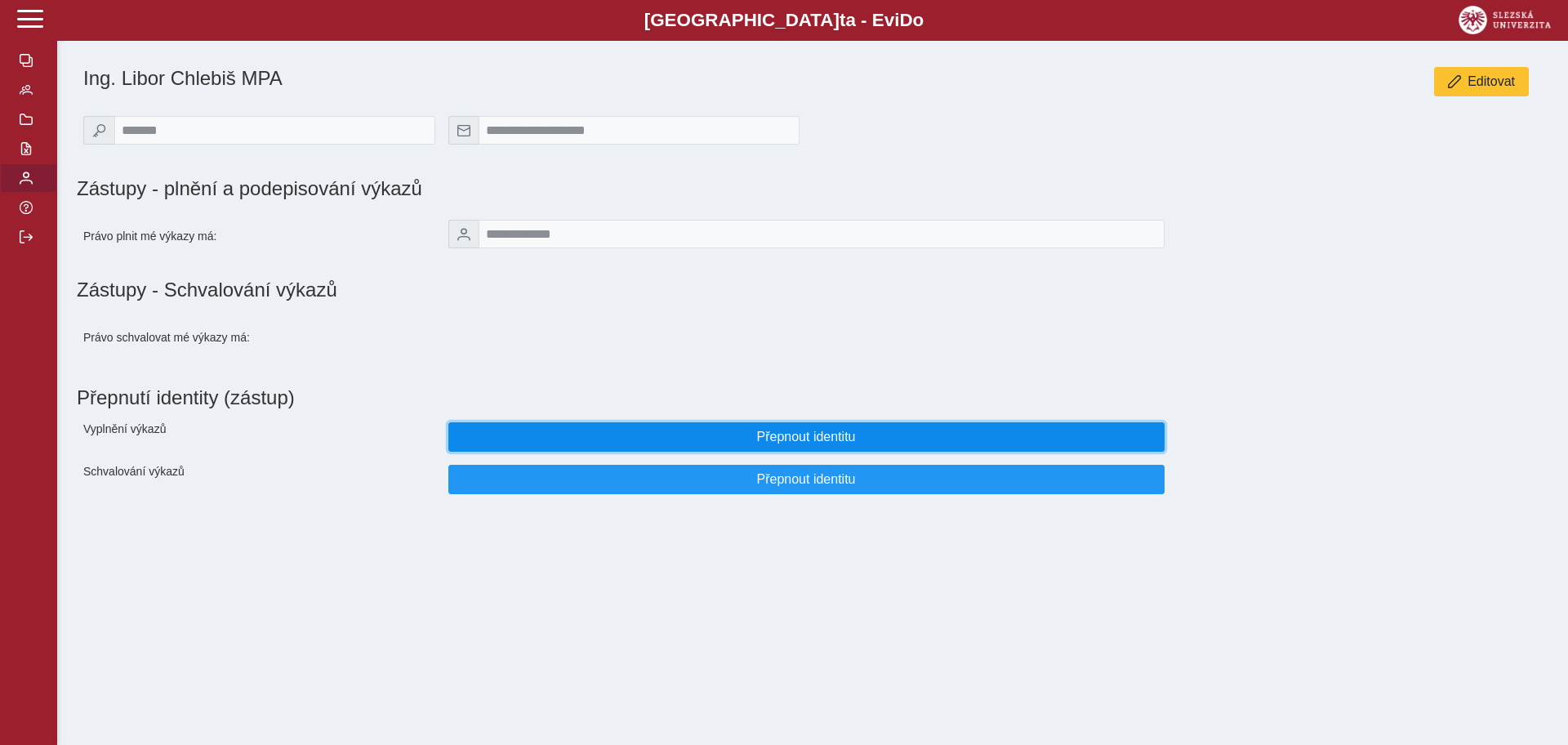
click at [699, 451] on button "Přepnout identitu" at bounding box center [806, 438] width 716 height 30
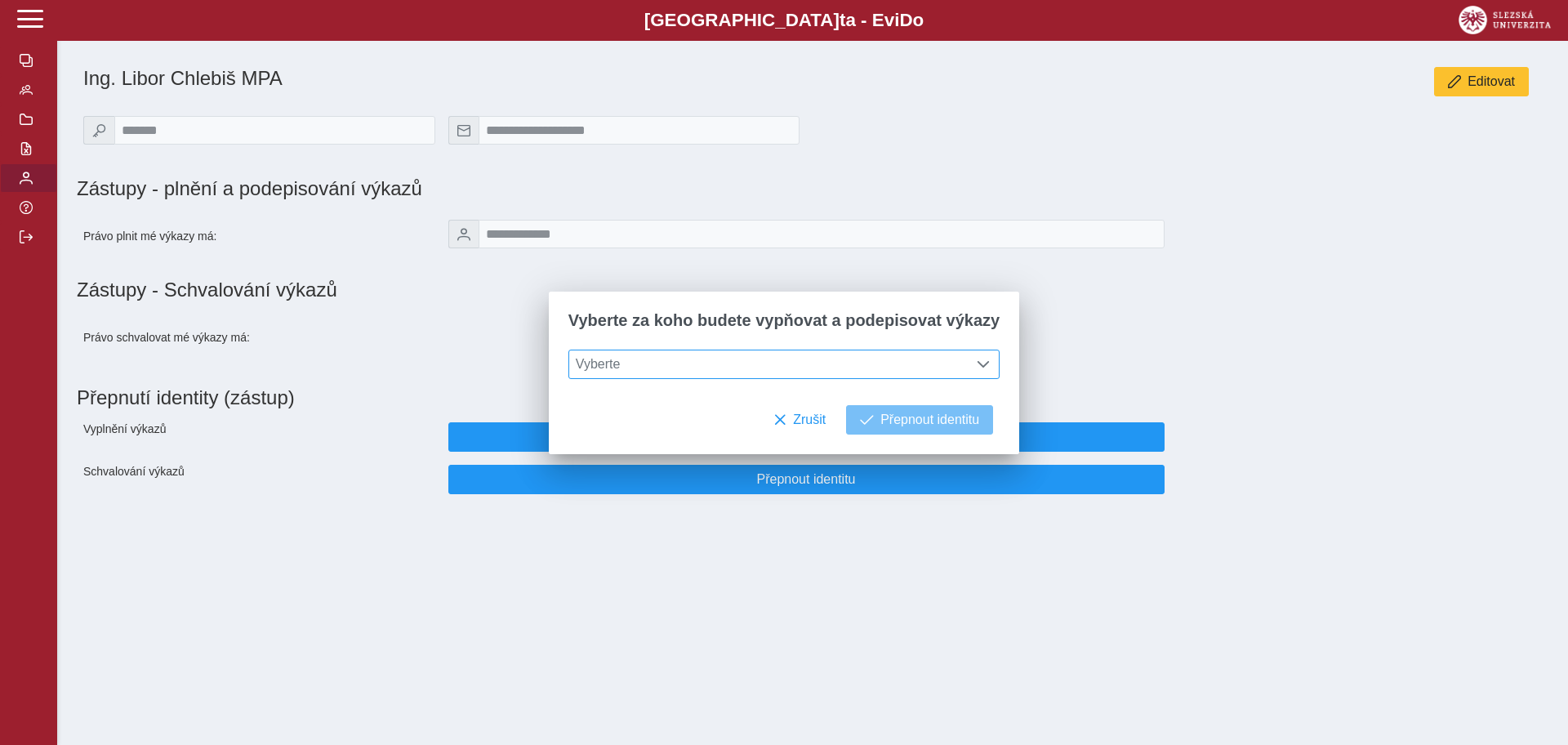
click at [977, 366] on span at bounding box center [984, 364] width 13 height 13
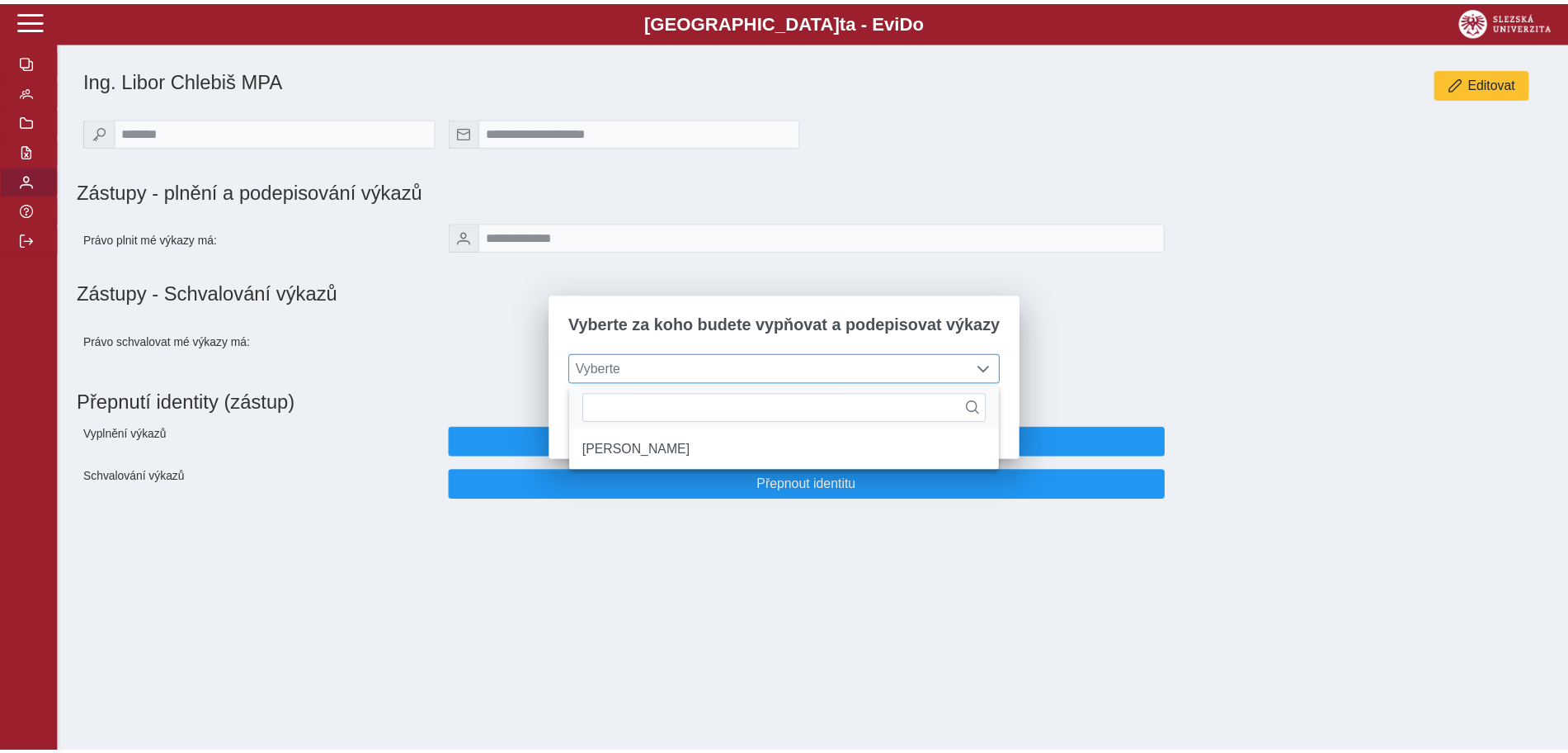
scroll to position [10, 73]
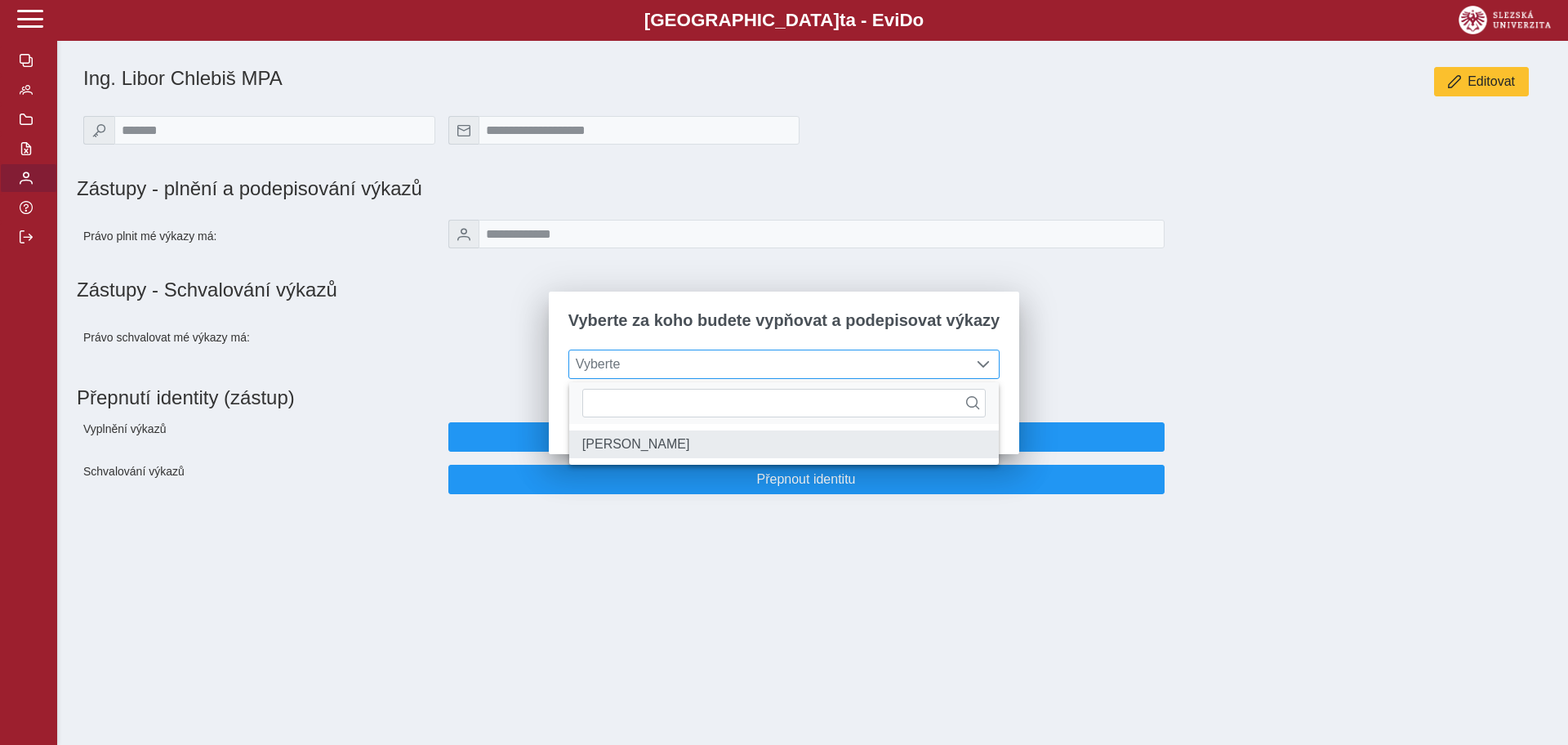
click at [673, 441] on li "Ing. Václav Čech" at bounding box center [784, 444] width 429 height 28
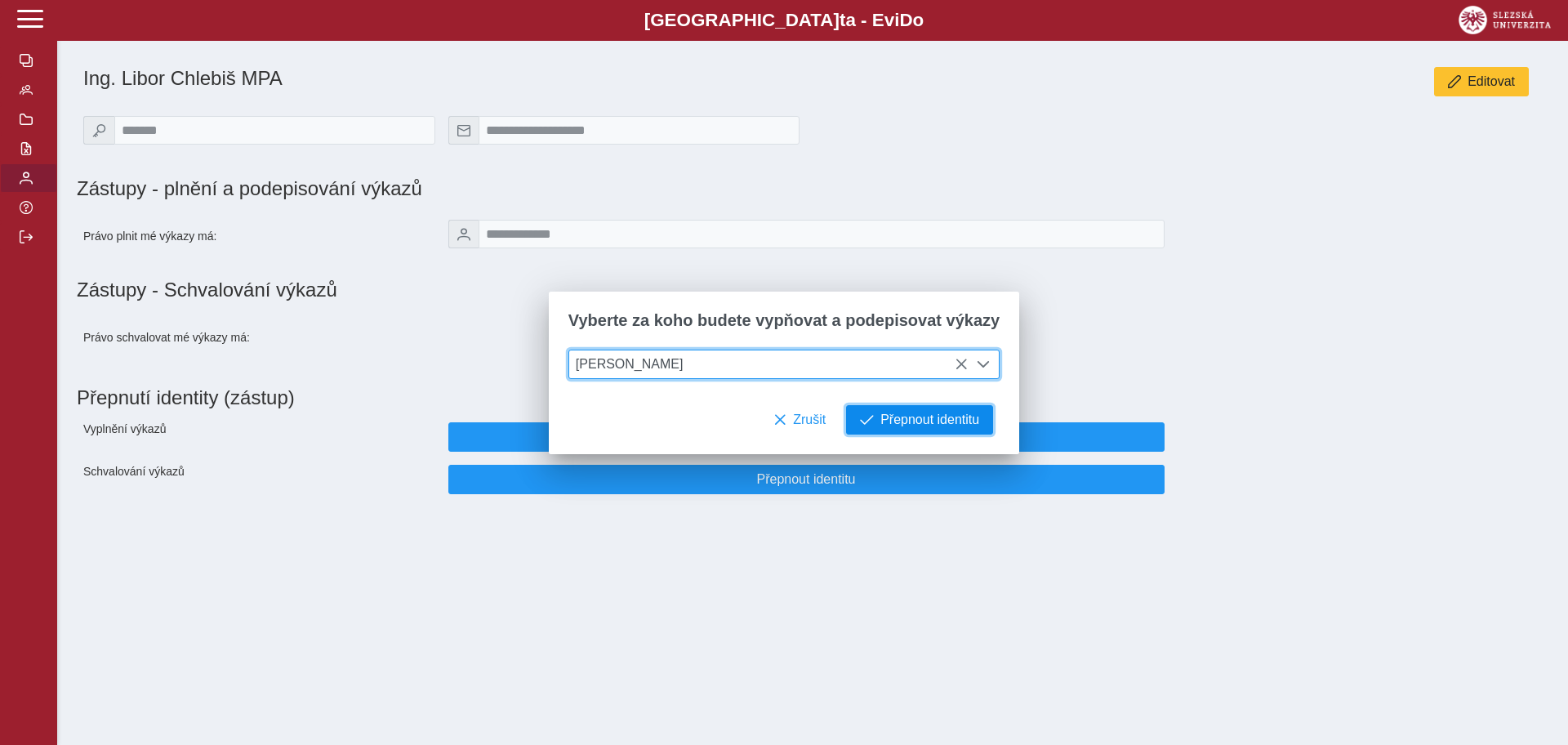
click at [908, 425] on span "Přepnout identitu" at bounding box center [930, 420] width 98 height 15
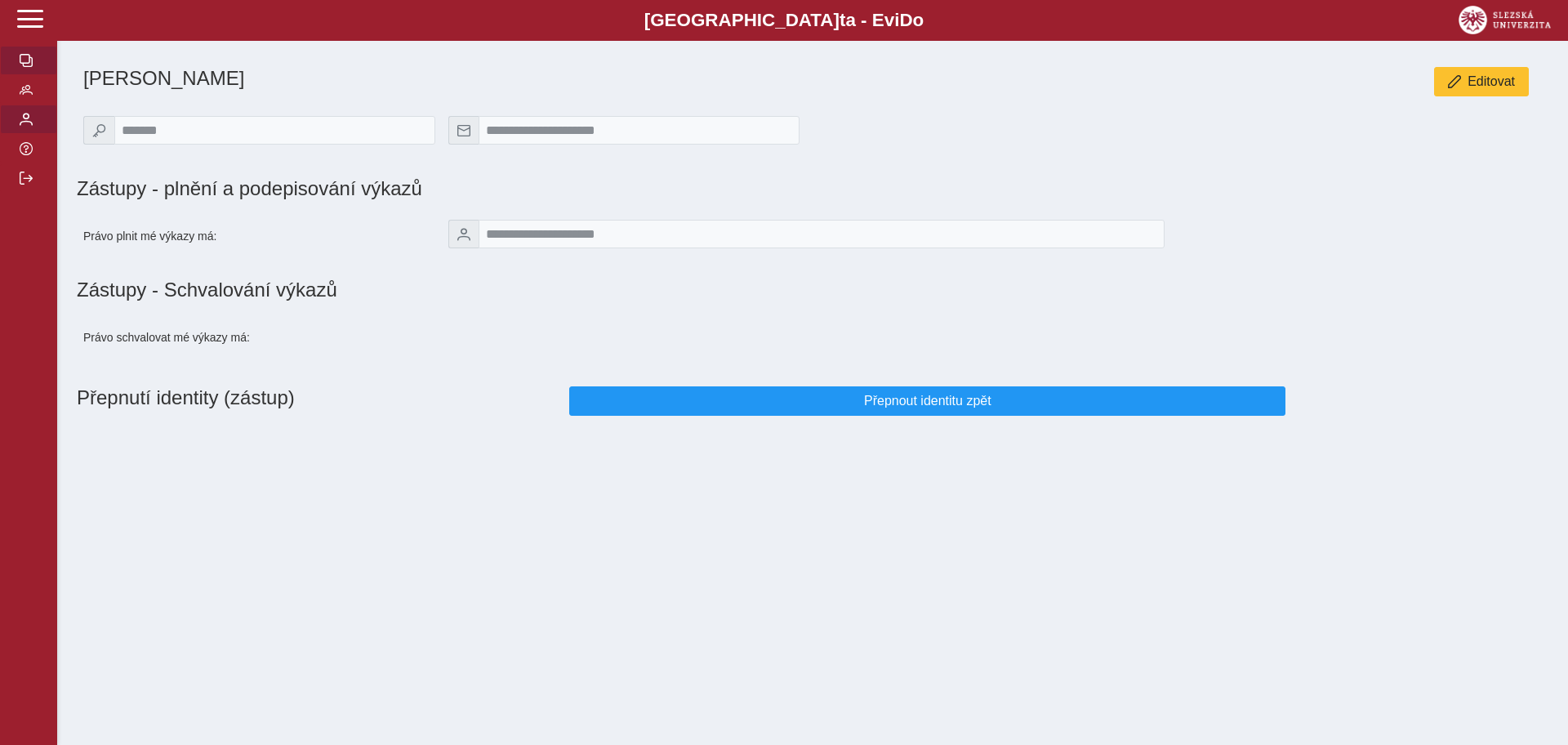
click at [30, 64] on span "button" at bounding box center [26, 60] width 13 height 13
